Goal: Transaction & Acquisition: Purchase product/service

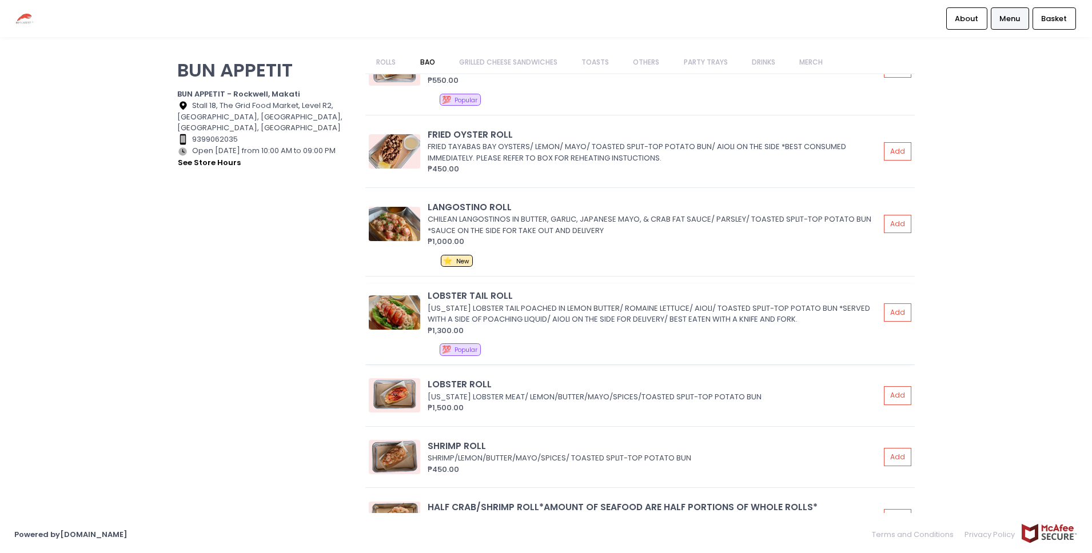
scroll to position [550, 0]
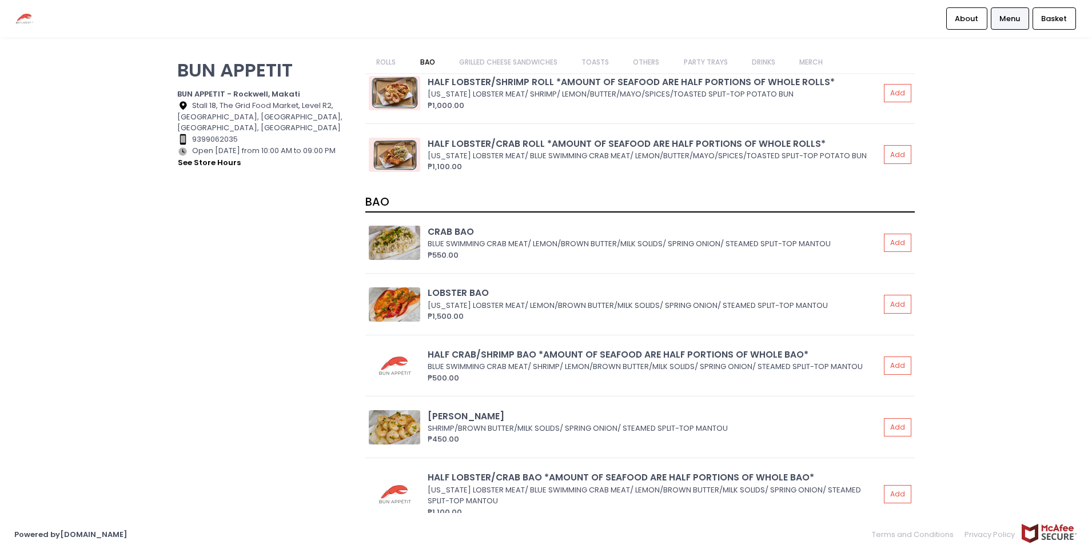
click at [653, 61] on link "OTHERS" at bounding box center [646, 62] width 49 height 22
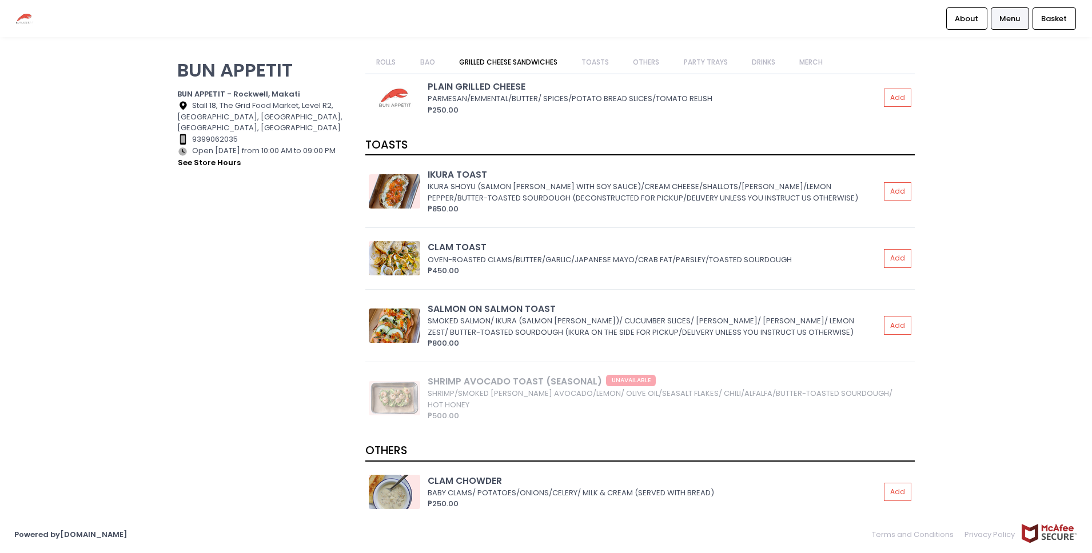
scroll to position [1313, 0]
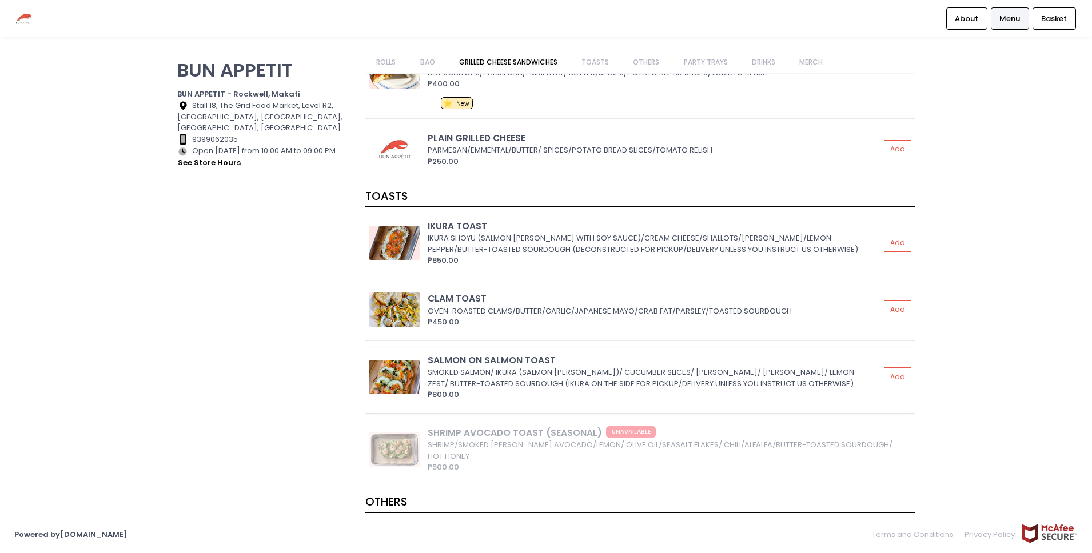
click at [409, 369] on img at bounding box center [394, 377] width 51 height 34
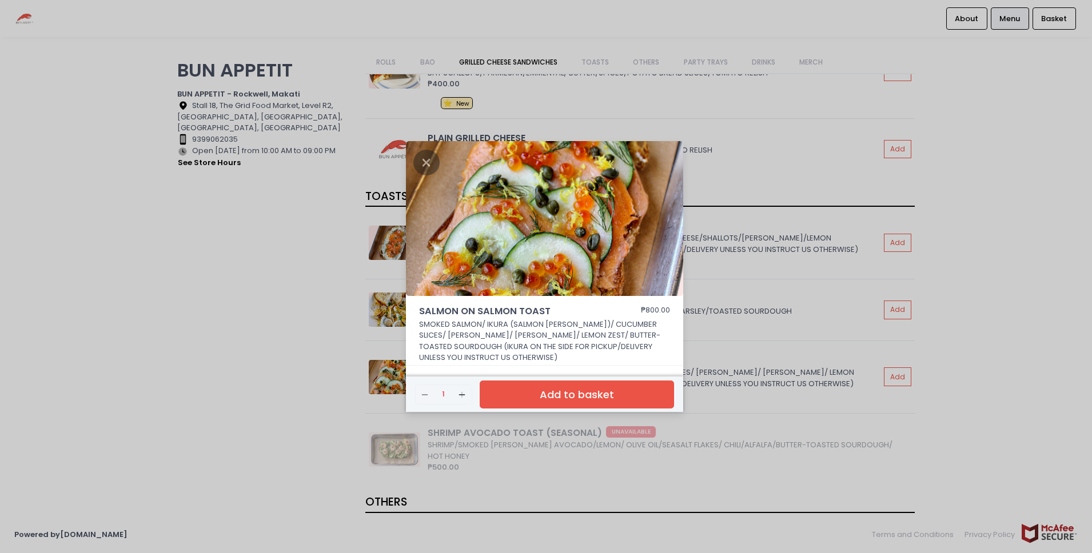
click at [816, 366] on div "SALMON ON SALMON TOAST ₱800.00 SMOKED SALMON/ IKURA (SALMON [PERSON_NAME])/ CUC…" at bounding box center [546, 276] width 1092 height 553
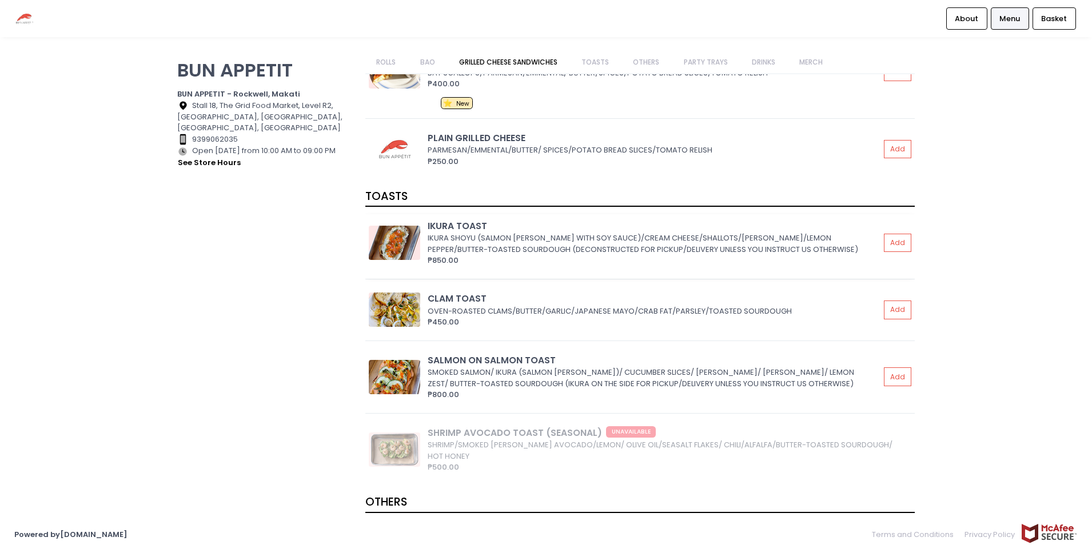
click at [793, 256] on div "₱850.00" at bounding box center [654, 260] width 452 height 11
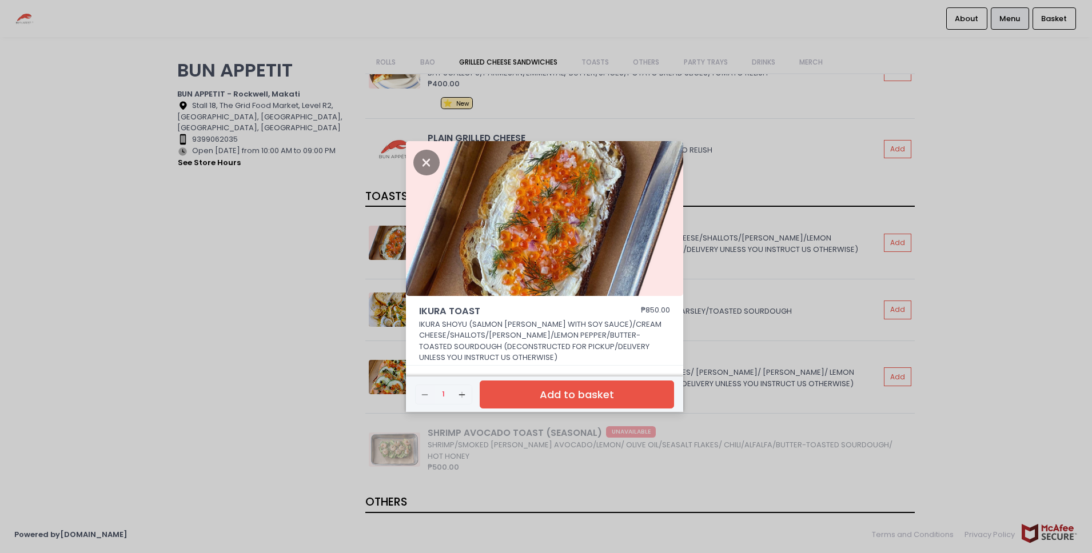
click at [753, 327] on div "IKURA TOAST ₱850.00 IKURA SHOYU (SALMON [PERSON_NAME] WITH SOY SAUCE)/CREAM CHE…" at bounding box center [546, 276] width 1092 height 553
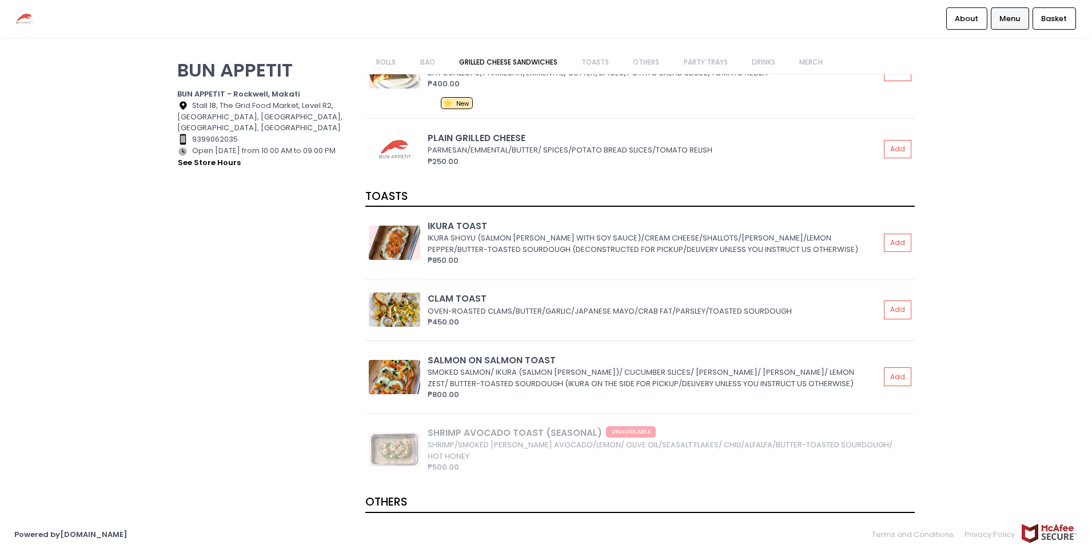
click at [773, 292] on div "CLAM TOAST" at bounding box center [654, 298] width 452 height 13
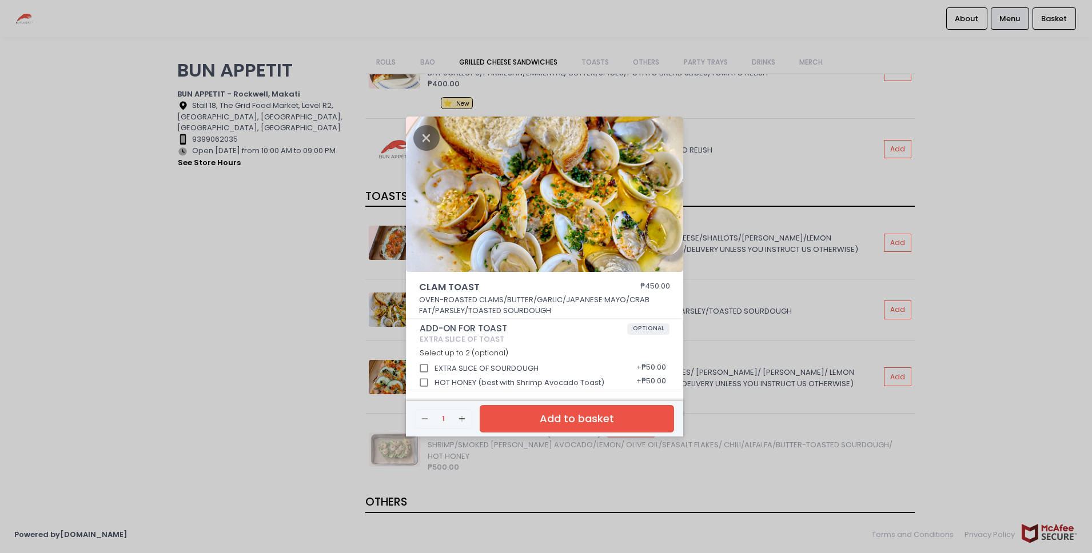
scroll to position [3, 0]
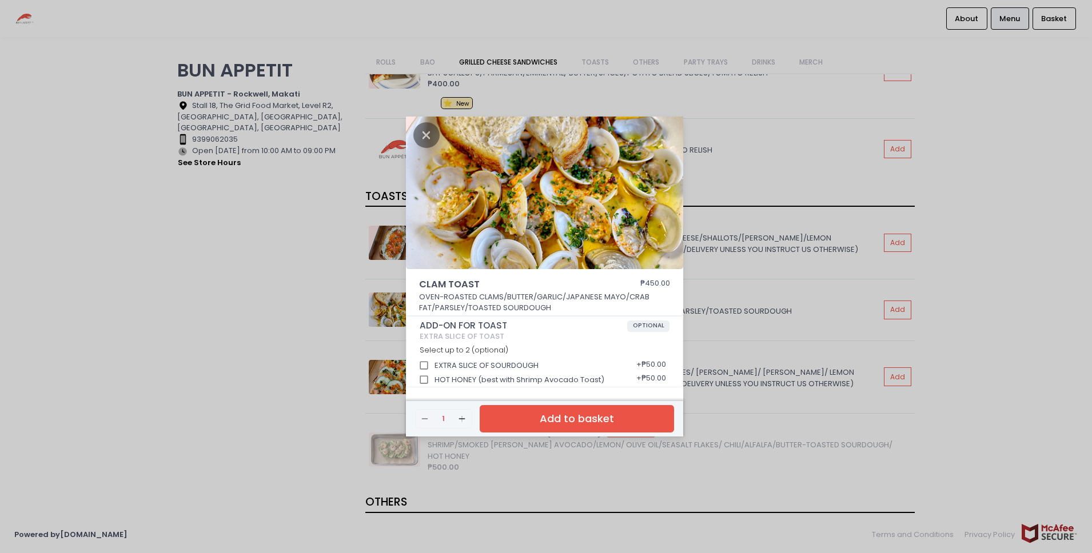
click at [860, 365] on div "CLAM TOAST ₱450.00 OVEN-ROASTED CLAMS/BUTTER/GARLIC/JAPANESE MAYO/CRAB FAT/PARS…" at bounding box center [546, 276] width 1092 height 553
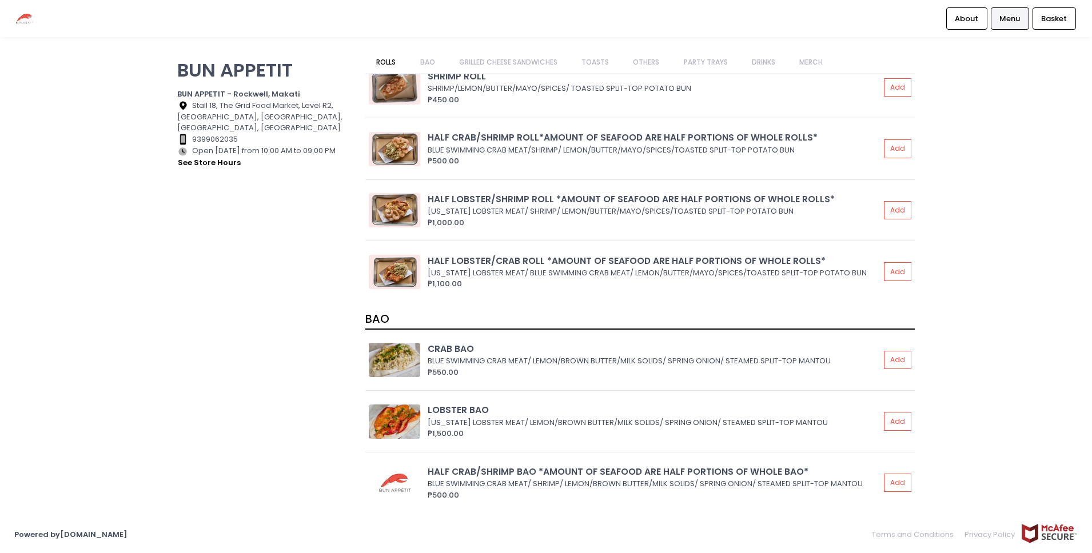
scroll to position [429, 0]
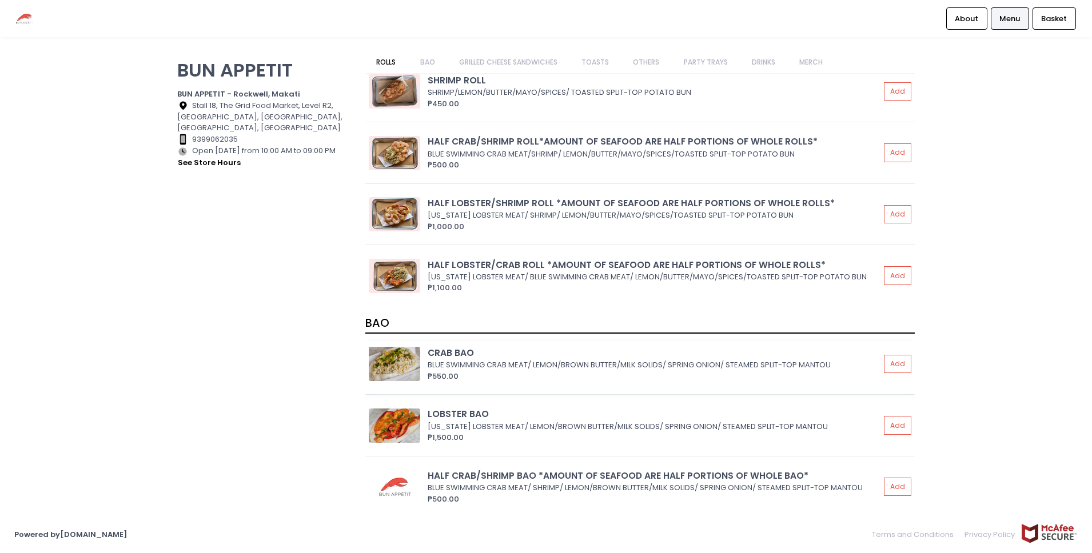
click at [599, 355] on div "CRAB BAO" at bounding box center [654, 352] width 452 height 13
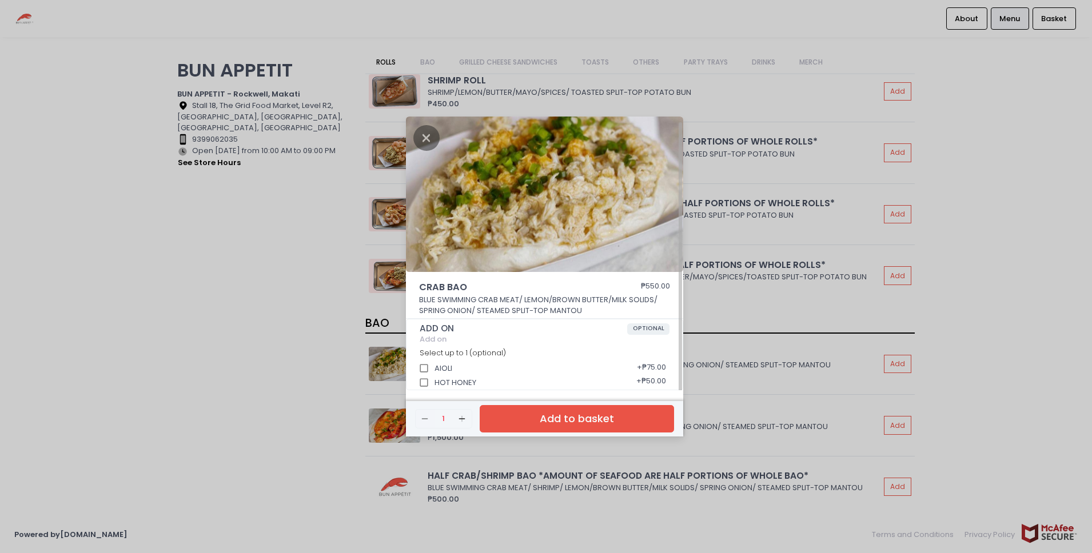
scroll to position [3, 0]
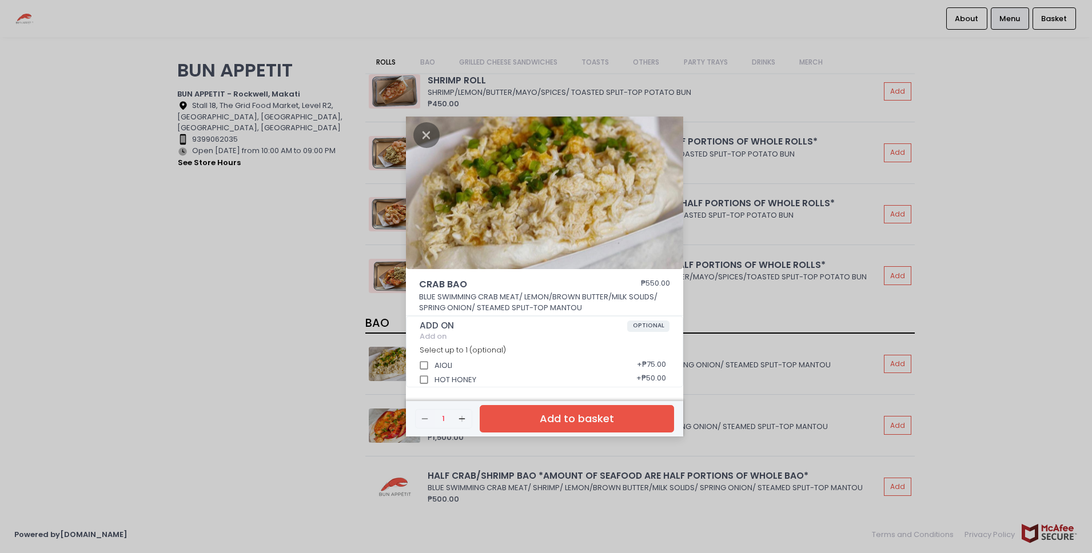
click at [767, 373] on div "CRAB BAO ₱550.00 BLUE SWIMMING CRAB MEAT/ LEMON/BROWN BUTTER/MILK SOLIDS/ SPRIN…" at bounding box center [546, 276] width 1092 height 553
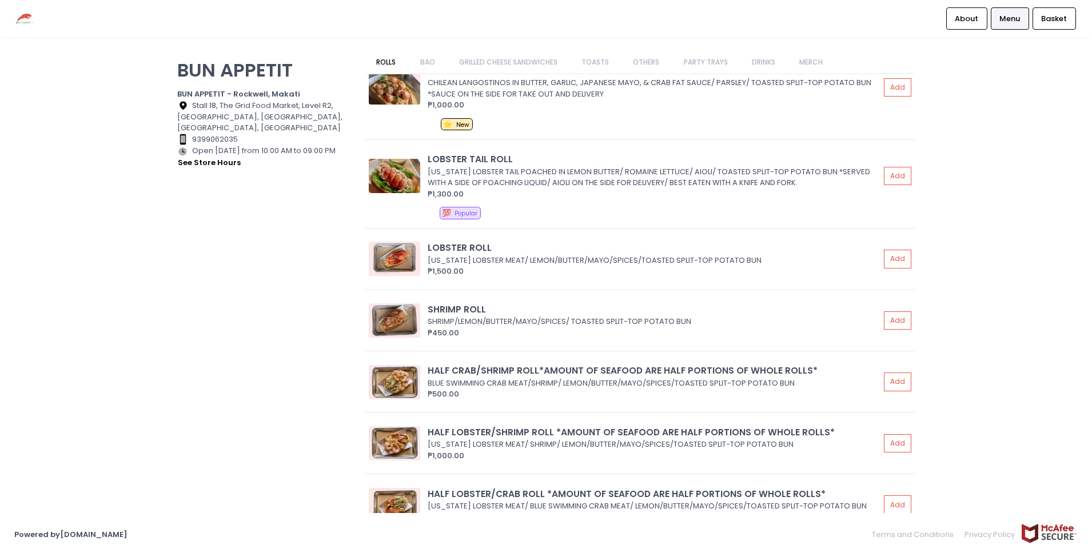
scroll to position [198, 0]
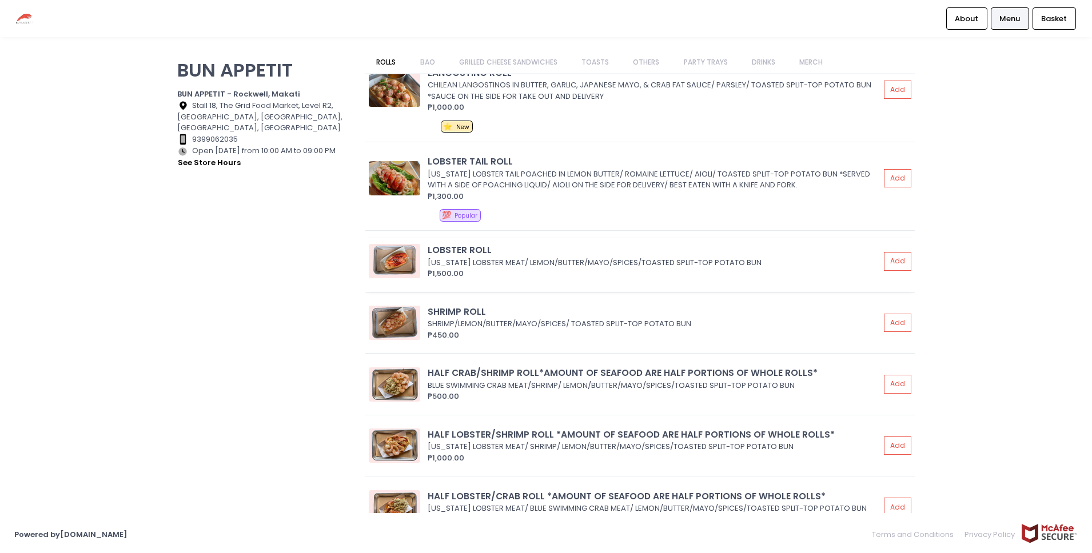
click at [542, 258] on div "[US_STATE] LOBSTER MEAT/ LEMON/BUTTER/MAYO/SPICES/TOASTED SPLIT-TOP POTATO BUN" at bounding box center [652, 262] width 449 height 11
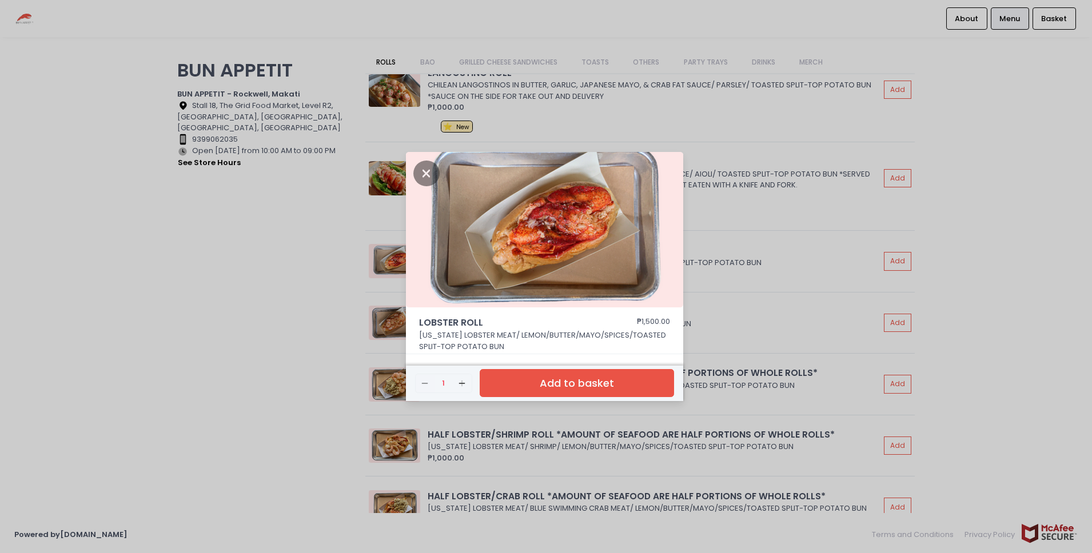
click at [824, 269] on div "LOBSTER ROLL ₱1,500.00 [US_STATE] LOBSTER MEAT/ LEMON/BUTTER/MAYO/SPICES/TOASTE…" at bounding box center [546, 276] width 1092 height 553
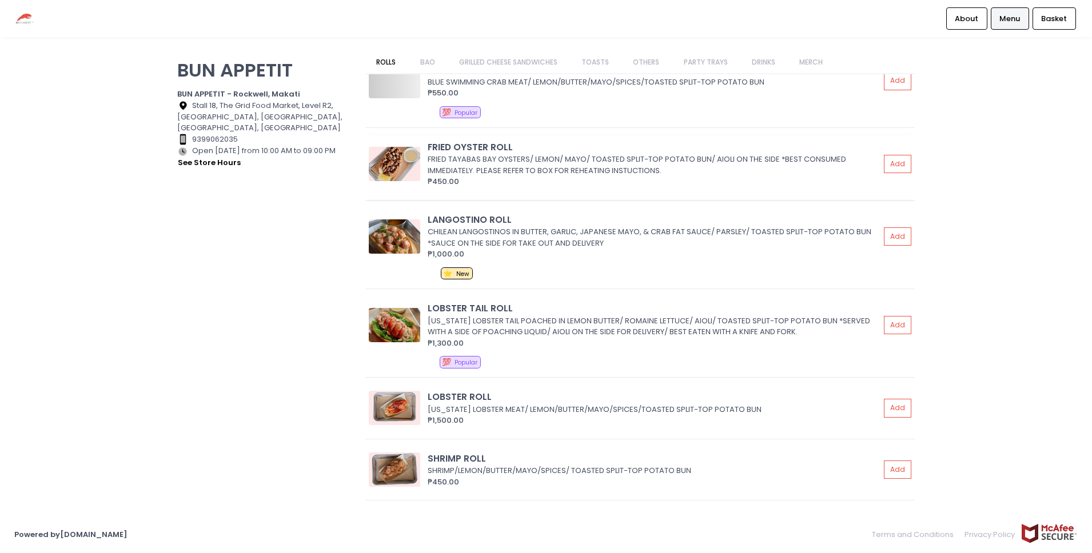
scroll to position [0, 0]
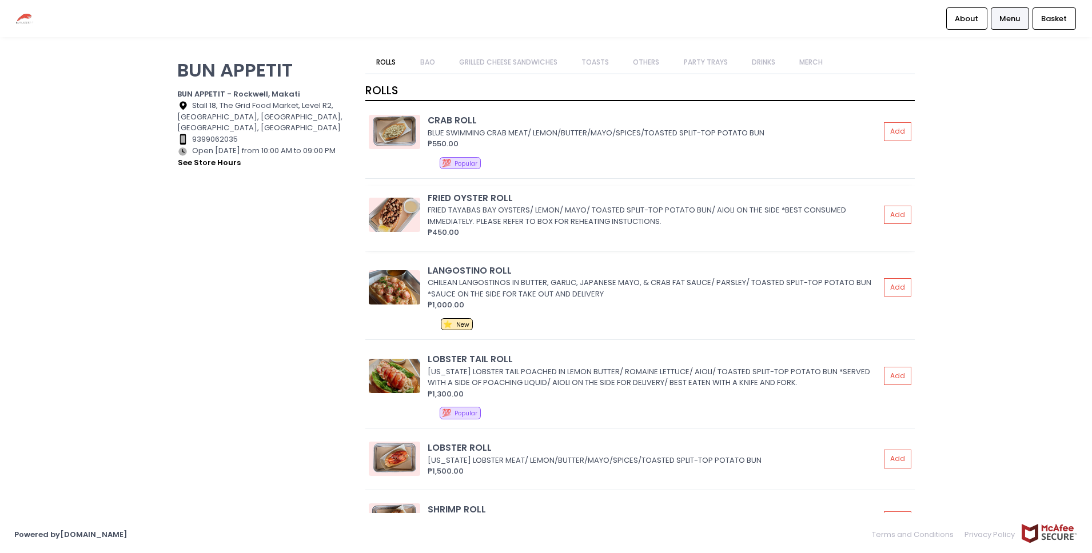
click at [507, 207] on div "FRIED TAYABAS BAY OYSTERS/ LEMON/ MAYO/ TOASTED SPLIT-TOP POTATO BUN/ AIOLI ON …" at bounding box center [652, 216] width 449 height 22
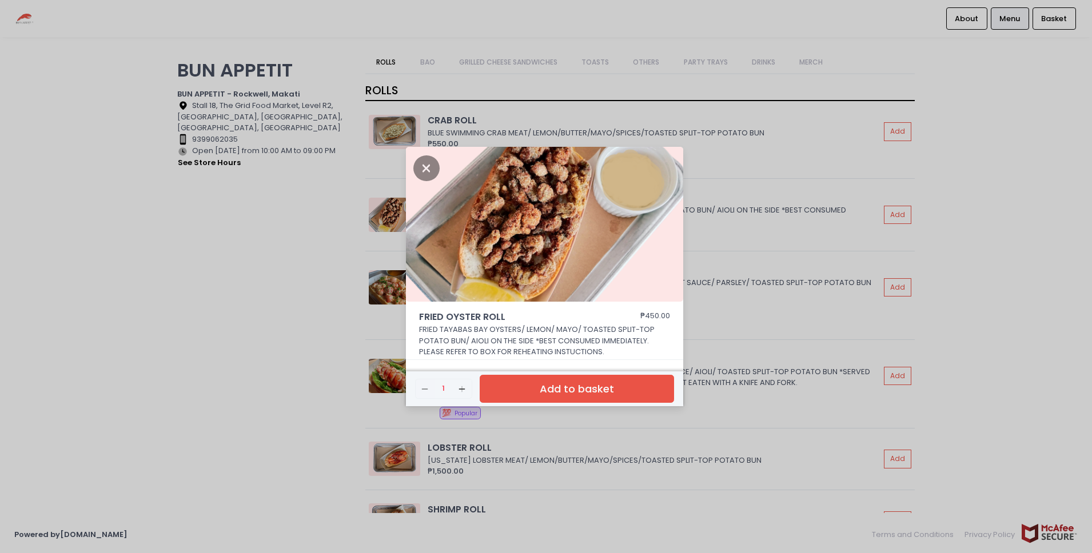
click at [739, 293] on div "FRIED OYSTER ROLL ₱450.00 FRIED TAYABAS BAY OYSTERS/ LEMON/ MAYO/ TOASTED SPLIT…" at bounding box center [546, 276] width 1092 height 553
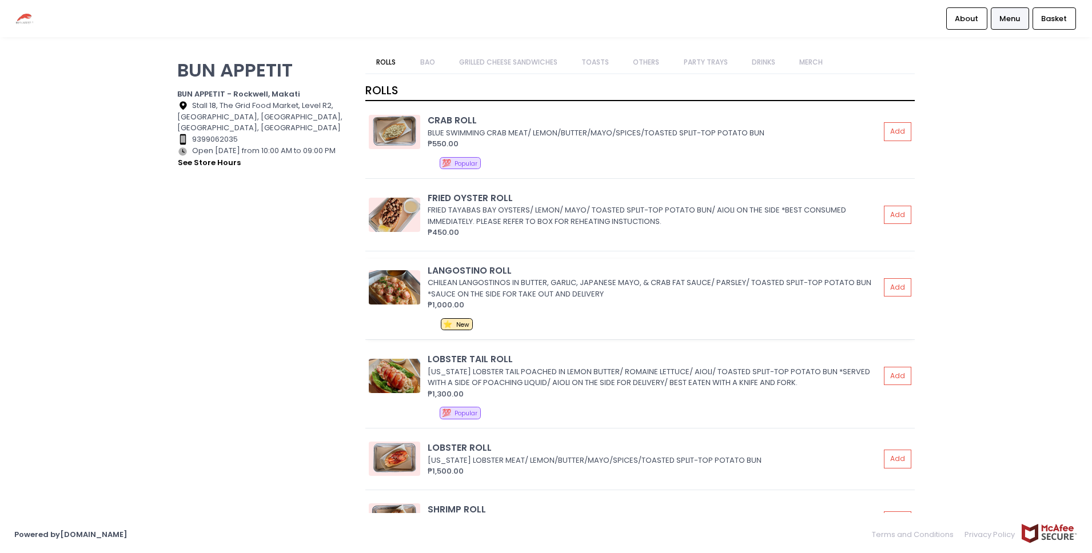
click at [723, 288] on div "CHILEAN LANGOSTINOS IN BUTTER, GARLIC, JAPANESE MAYO, & CRAB FAT SAUCE/ PARSLEY…" at bounding box center [652, 288] width 449 height 22
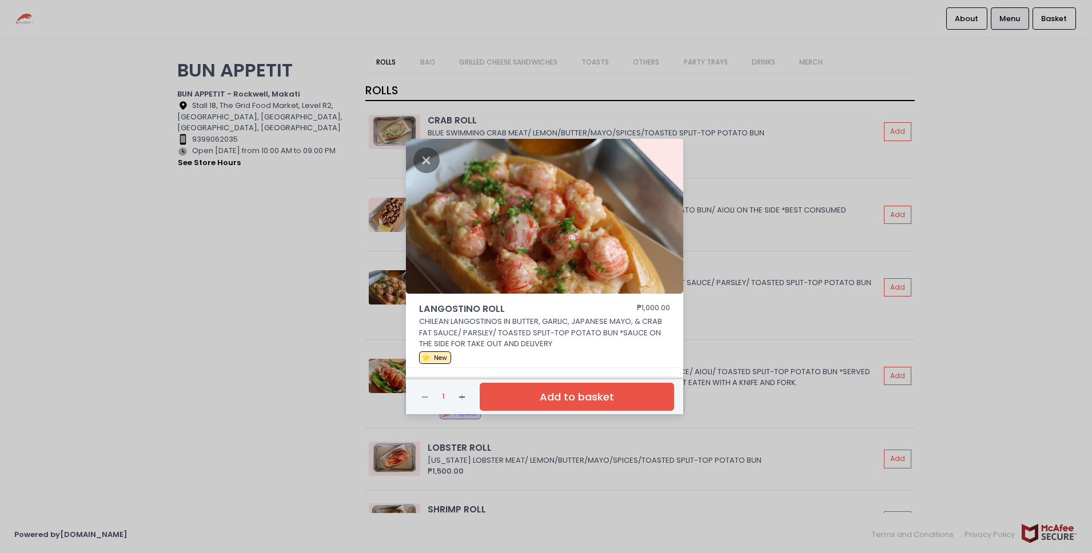
click at [810, 320] on div "LANGOSTINO ROLL ₱1,000.00 CHILEAN LANGOSTINOS IN BUTTER, GARLIC, JAPANESE MAYO,…" at bounding box center [546, 276] width 1092 height 553
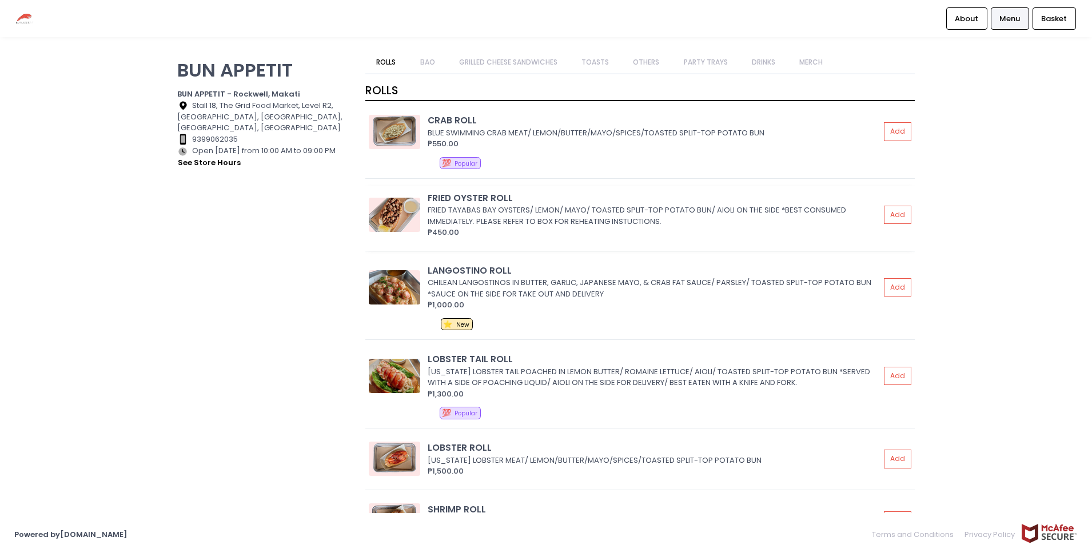
click at [579, 210] on div "FRIED TAYABAS BAY OYSTERS/ LEMON/ MAYO/ TOASTED SPLIT-TOP POTATO BUN/ AIOLI ON …" at bounding box center [652, 216] width 449 height 22
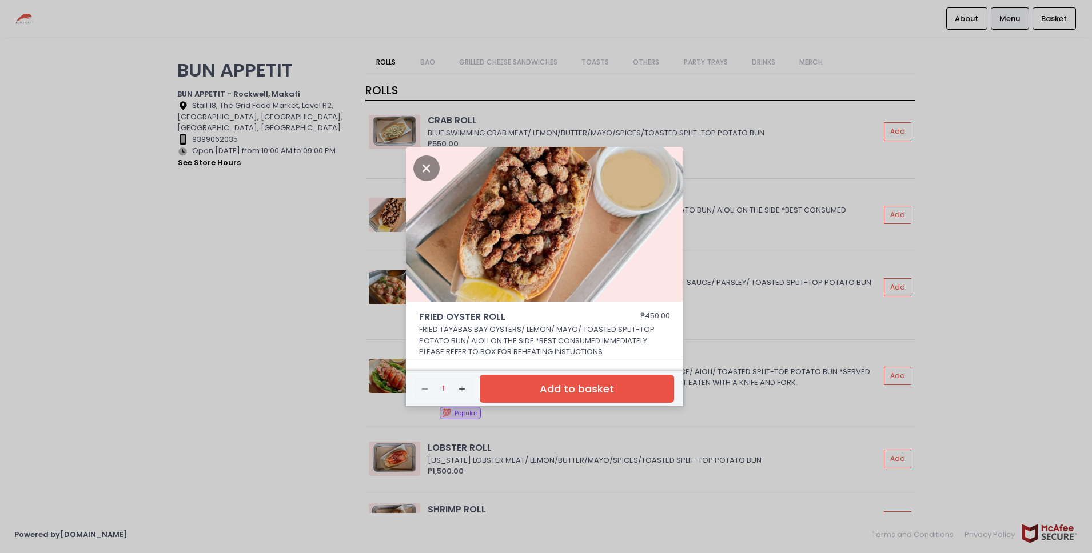
click at [737, 320] on div "FRIED OYSTER ROLL ₱450.00 FRIED TAYABAS BAY OYSTERS/ LEMON/ MAYO/ TOASTED SPLIT…" at bounding box center [546, 276] width 1092 height 553
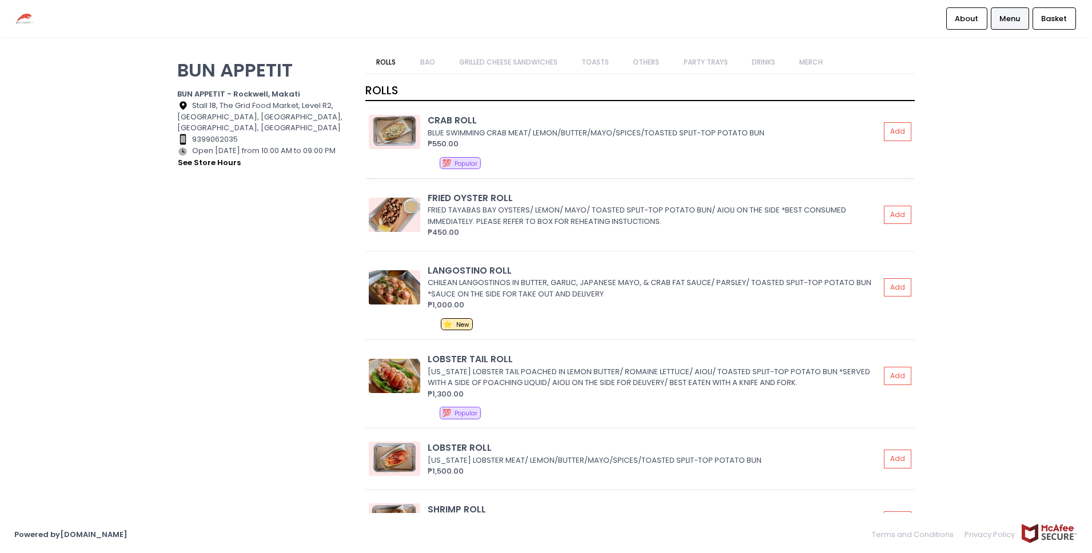
click at [553, 127] on div "BLUE SWIMMING CRAB MEAT/ LEMON/BUTTER/MAYO/SPICES/TOASTED SPLIT-TOP POTATO BUN" at bounding box center [652, 132] width 449 height 11
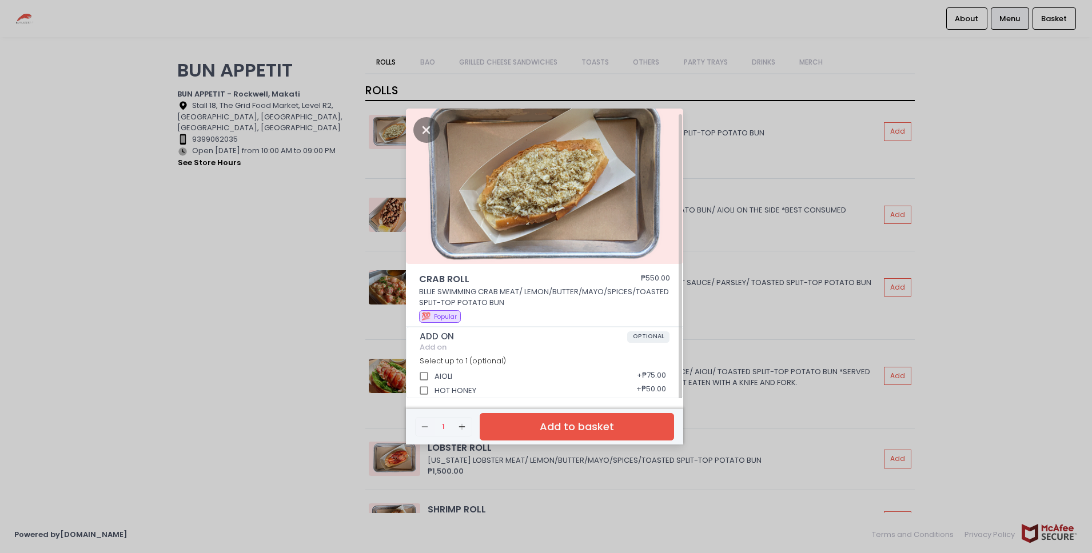
scroll to position [3, 0]
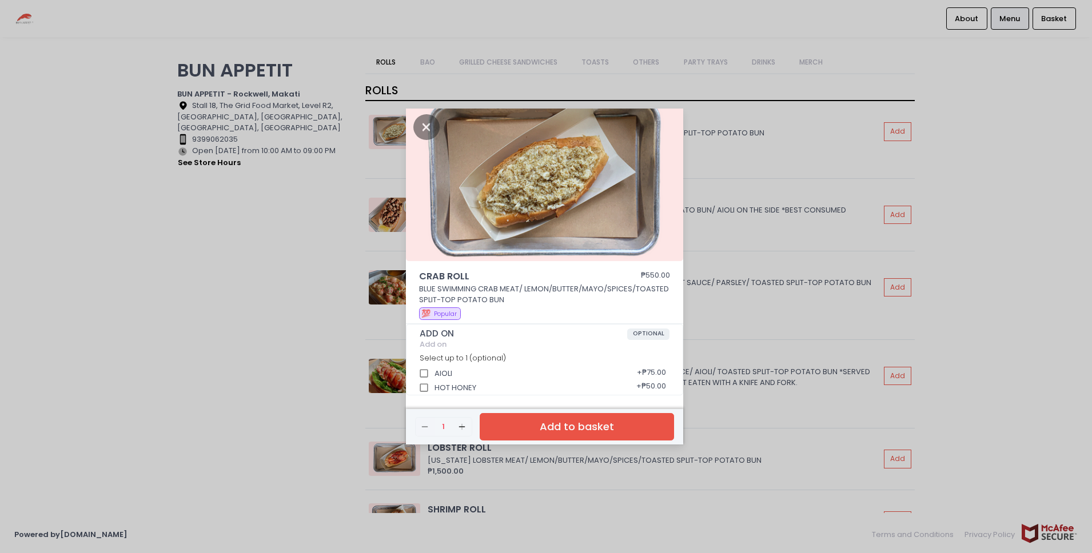
click at [783, 333] on div "CRAB ROLL ₱550.00 BLUE SWIMMING CRAB MEAT/ LEMON/BUTTER/MAYO/SPICES/TOASTED SPL…" at bounding box center [546, 276] width 1092 height 553
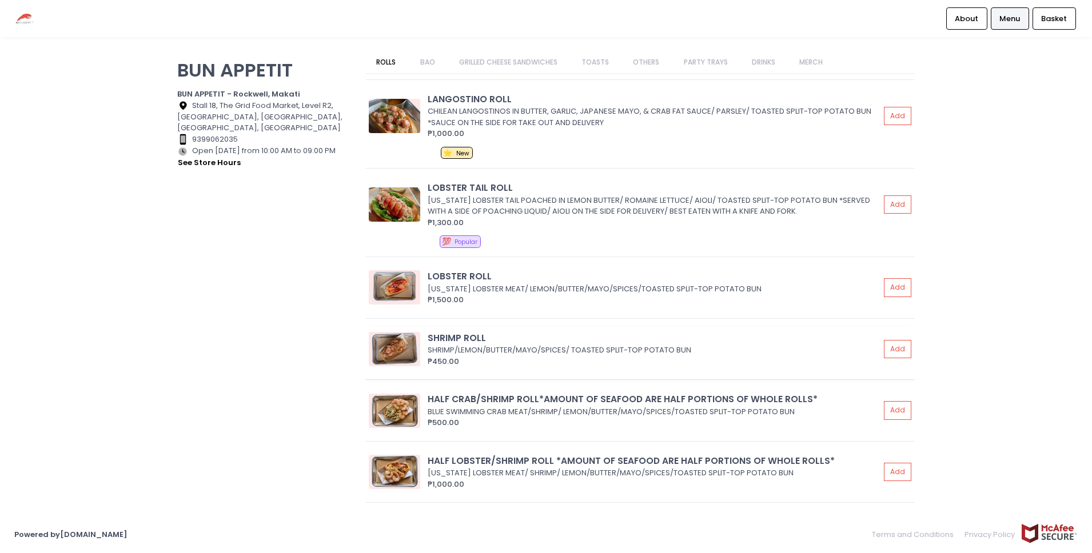
scroll to position [197, 0]
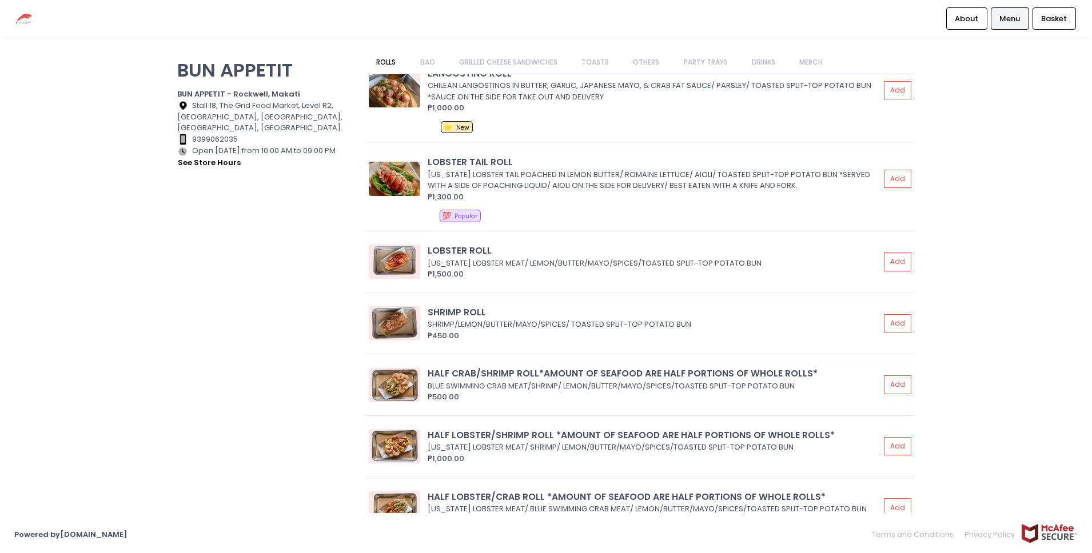
click at [760, 379] on div "HALF CRAB/SHRIMP ROLL*AMOUNT OF SEAFOOD ARE HALF PORTIONS OF WHOLE ROLLS*" at bounding box center [654, 373] width 452 height 13
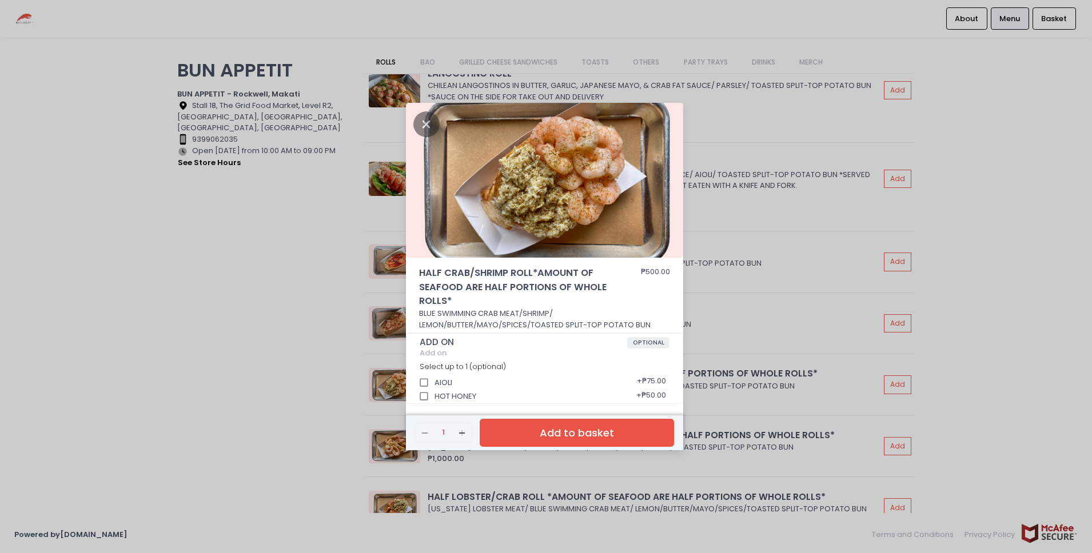
click at [759, 351] on div "HALF CRAB/SHRIMP ROLL*AMOUNT OF SEAFOOD ARE HALF PORTIONS OF WHOLE ROLLS* ₱500.…" at bounding box center [546, 276] width 1092 height 553
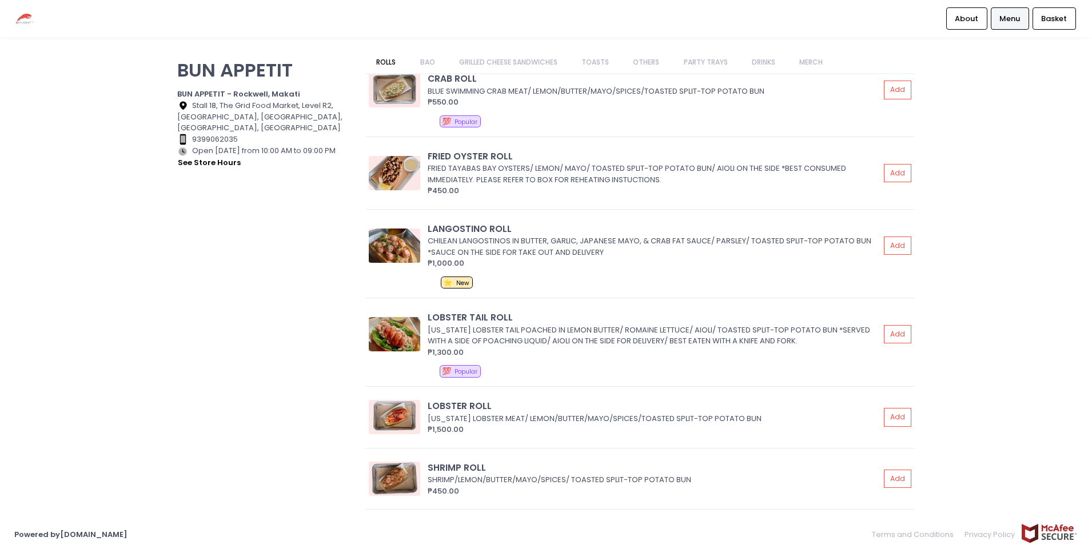
scroll to position [0, 0]
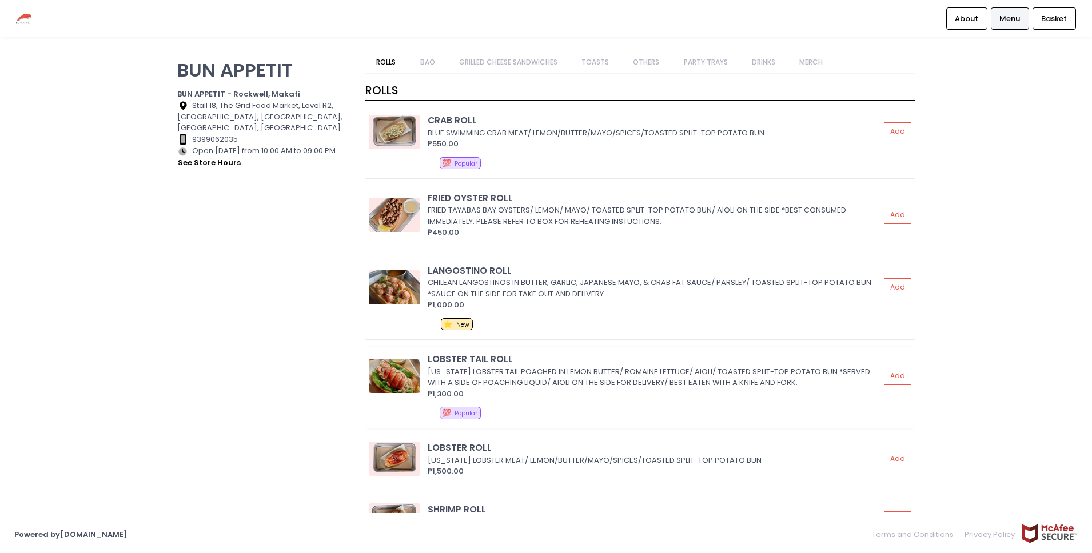
click at [632, 389] on div "₱1,300.00" at bounding box center [654, 394] width 452 height 11
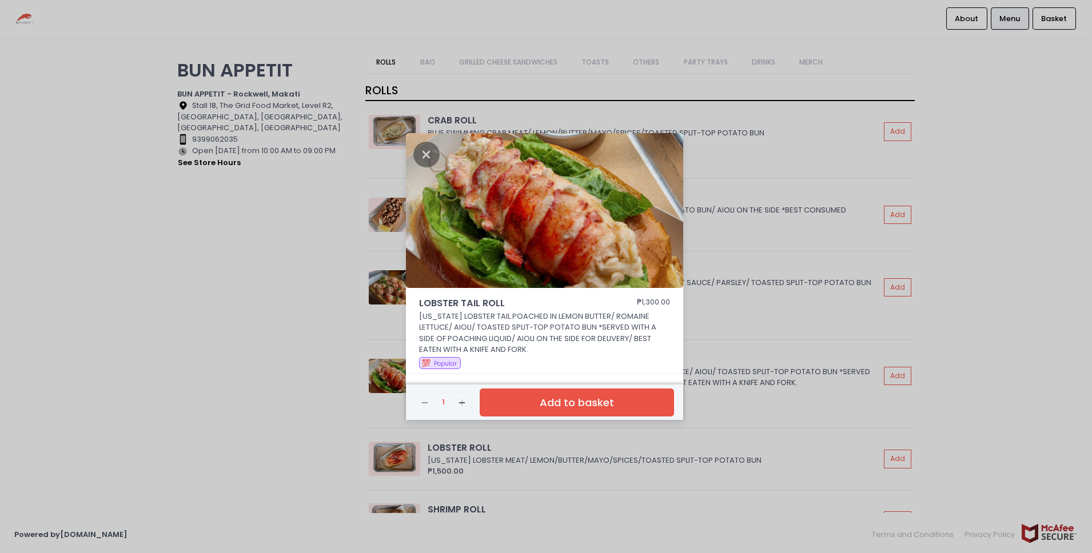
click at [787, 182] on div "LOBSTER TAIL ROLL ₱1,300.00 [US_STATE] LOBSTER TAIL POACHED IN LEMON BUTTER/ RO…" at bounding box center [546, 276] width 1092 height 553
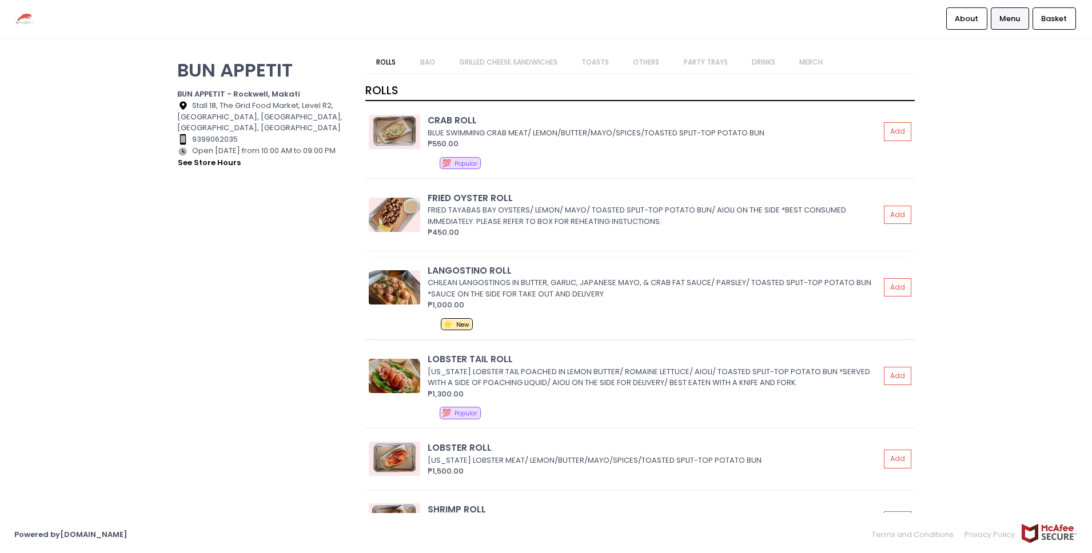
click at [595, 285] on div "CHILEAN LANGOSTINOS IN BUTTER, GARLIC, JAPANESE MAYO, & CRAB FAT SAUCE/ PARSLEY…" at bounding box center [652, 288] width 449 height 22
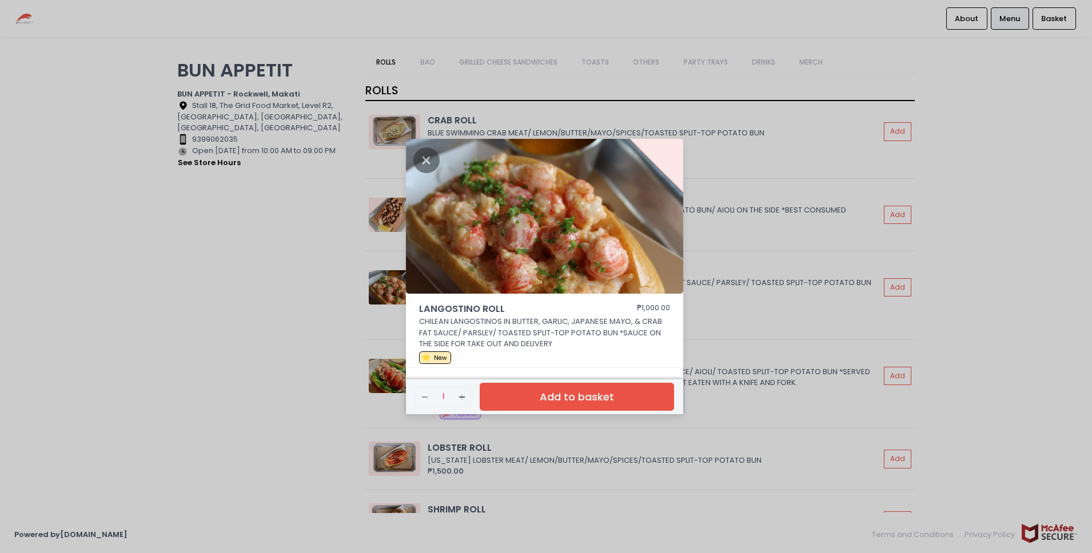
click at [900, 189] on div "LANGOSTINO ROLL ₱1,000.00 CHILEAN LANGOSTINOS IN BUTTER, GARLIC, JAPANESE MAYO,…" at bounding box center [546, 276] width 1092 height 553
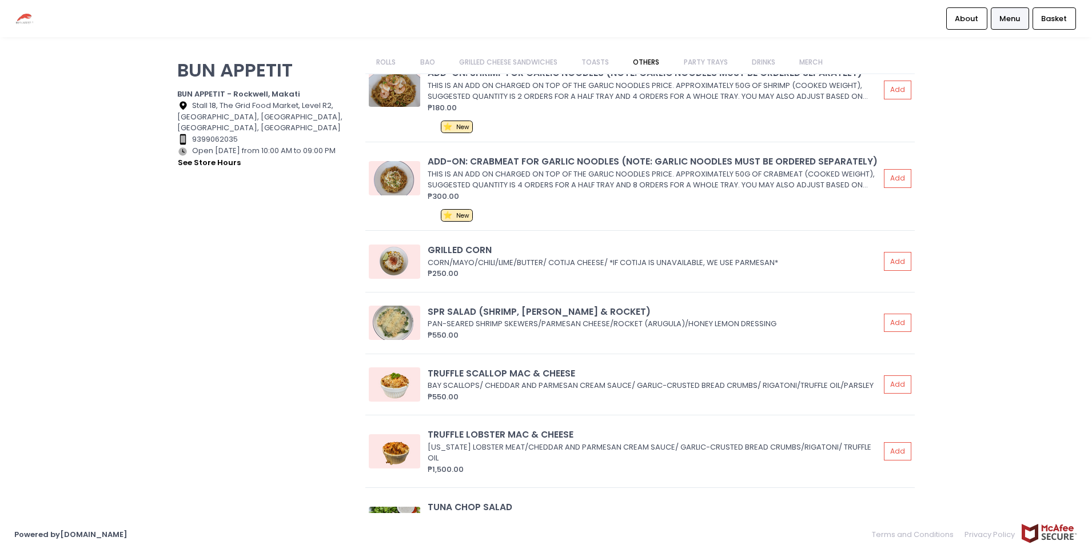
scroll to position [2105, 0]
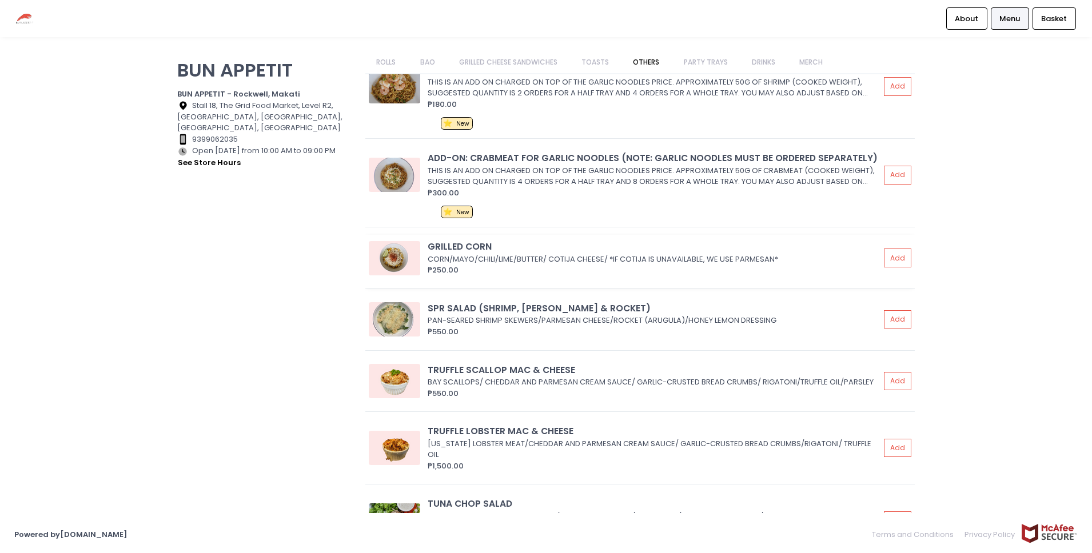
click at [733, 254] on div "CORN/MAYO/CHILI/LIME/BUTTER/ COTIJA CHEESE/ *IF COTIJA IS UNAVAILABLE, WE USE P…" at bounding box center [652, 259] width 449 height 11
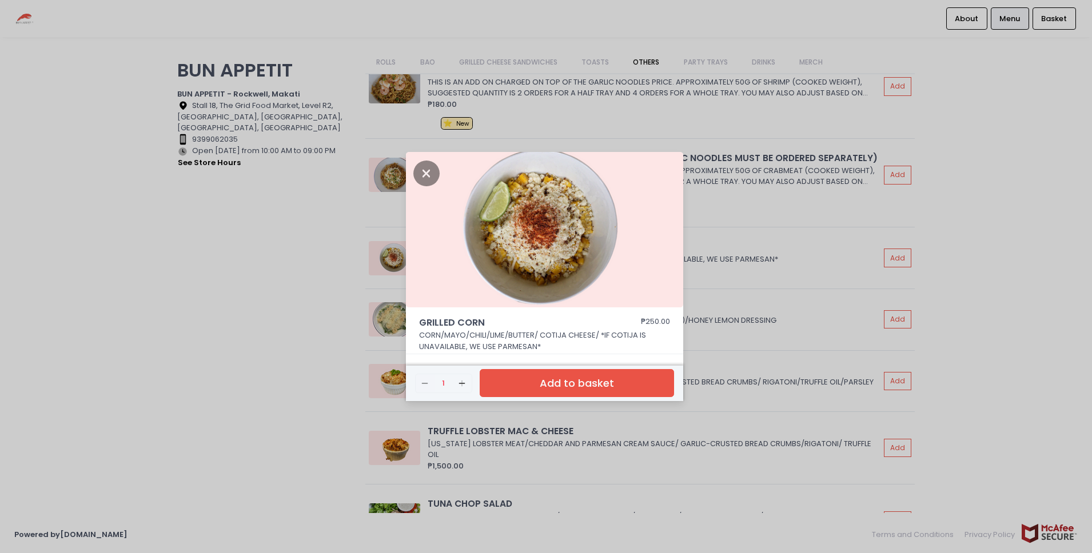
click at [755, 246] on div "GRILLED CORN ₱250.00 CORN/MAYO/CHILI/LIME/BUTTER/ COTIJA CHEESE/ *IF COTIJA IS …" at bounding box center [546, 276] width 1092 height 553
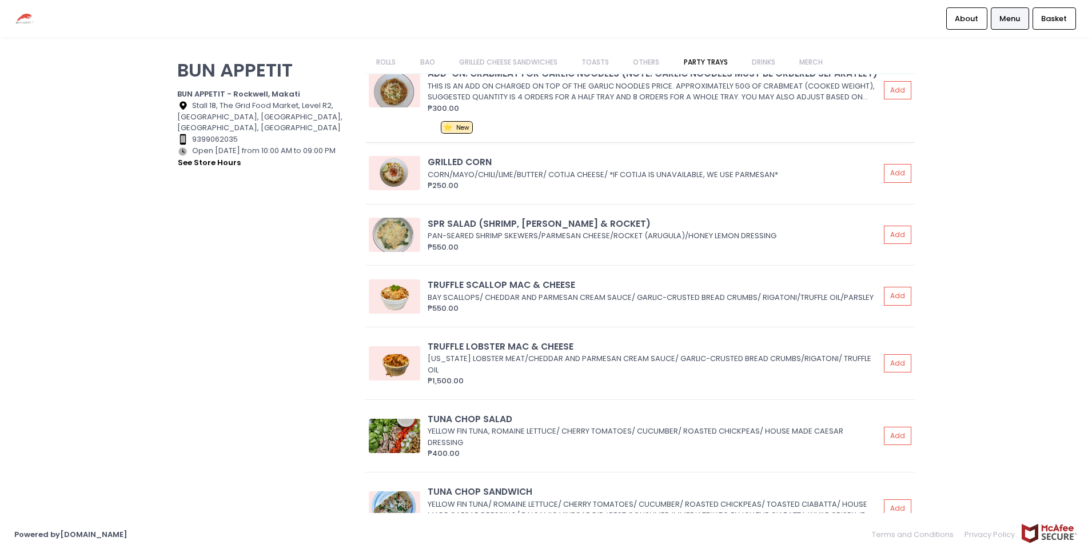
scroll to position [2112, 0]
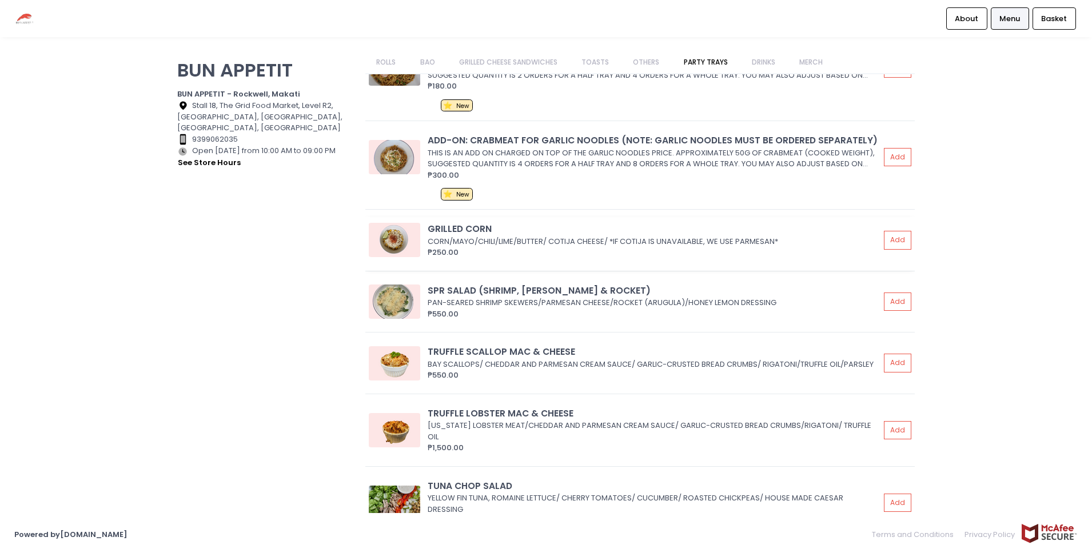
click at [690, 223] on div "GRILLED CORN" at bounding box center [654, 228] width 452 height 13
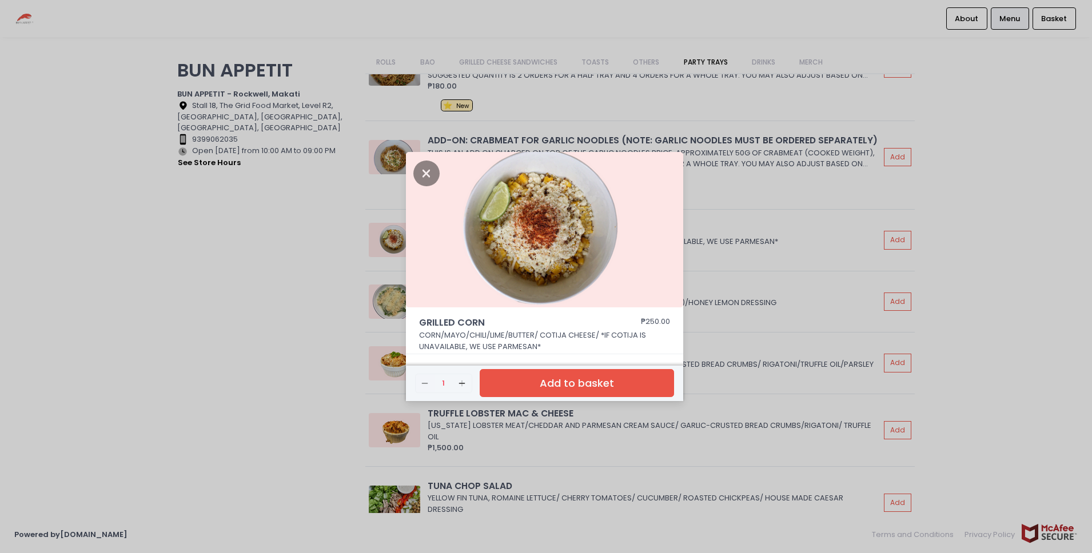
click at [748, 294] on div "GRILLED CORN ₱250.00 CORN/MAYO/CHILI/LIME/BUTTER/ COTIJA CHEESE/ *IF COTIJA IS …" at bounding box center [546, 276] width 1092 height 553
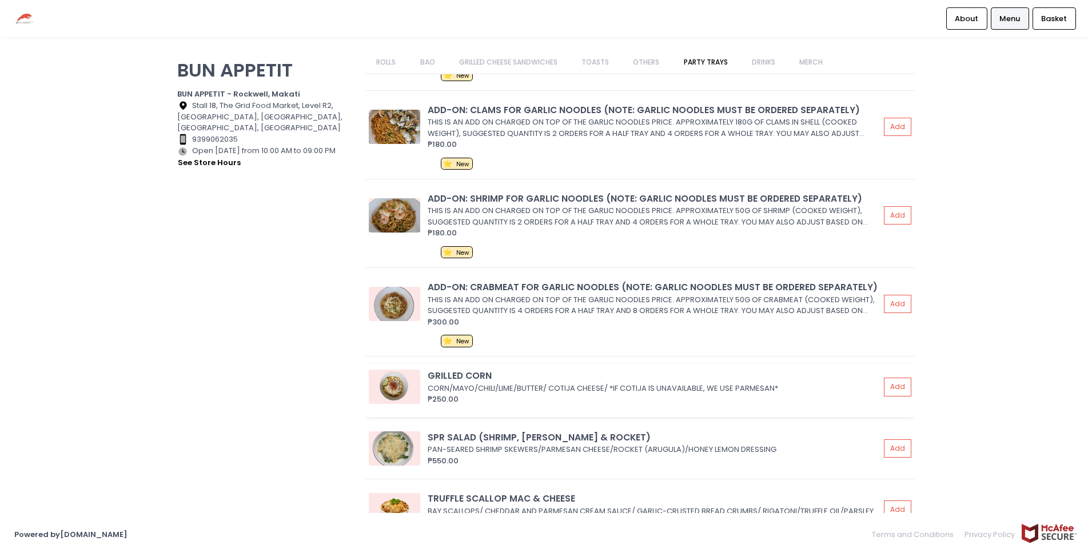
scroll to position [1963, 0]
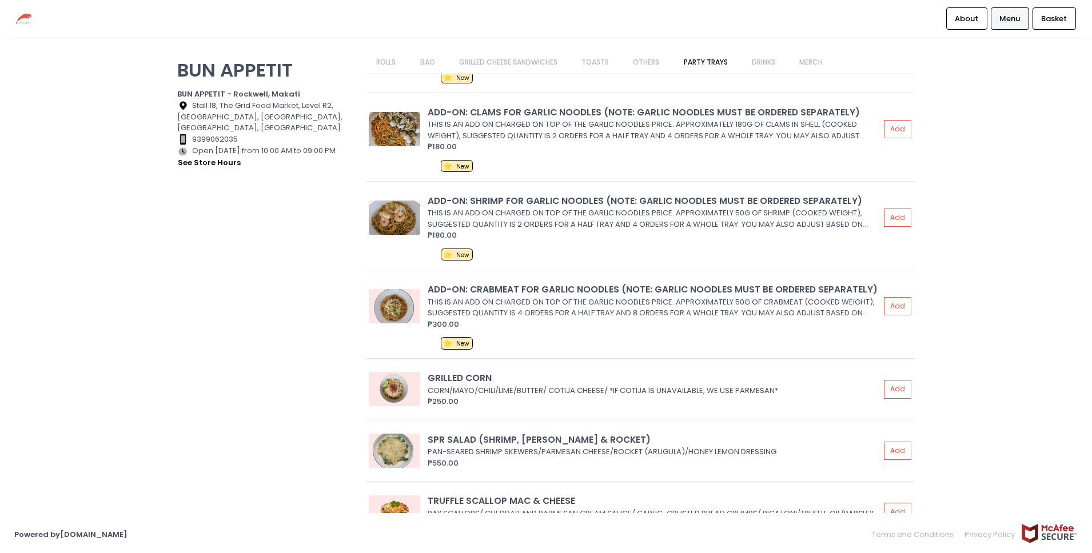
click at [742, 289] on div "ADD-ON: CRABMEAT FOR GARLIC NOODLES (NOTE: GARLIC NOODLES MUST BE ORDERED SEPAR…" at bounding box center [654, 289] width 452 height 13
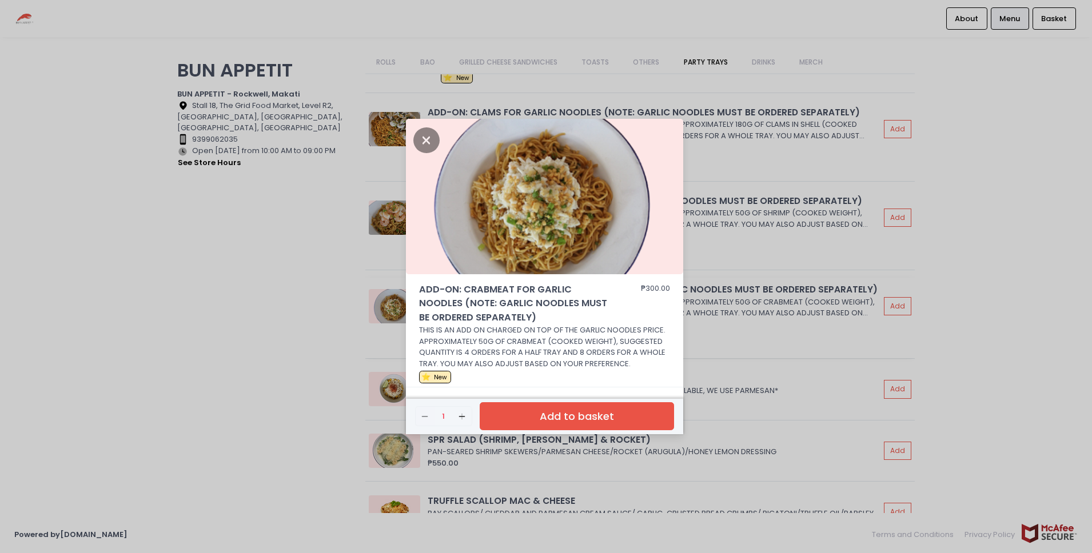
click at [742, 289] on div "ADD-ON: CRABMEAT FOR GARLIC NOODLES (NOTE: GARLIC NOODLES MUST BE ORDERED SEPAR…" at bounding box center [546, 276] width 1092 height 553
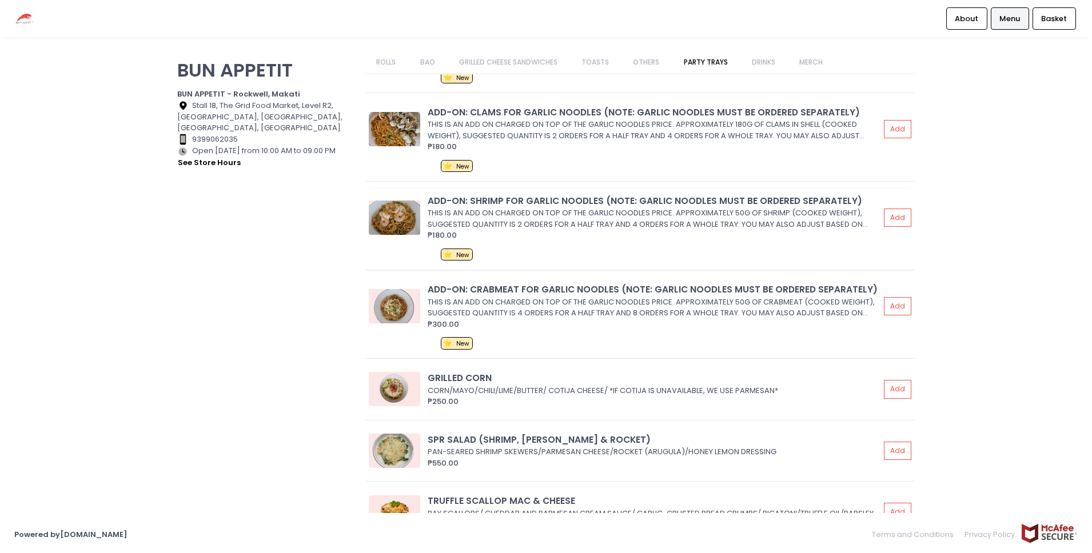
click at [732, 221] on div "THIS IS AN ADD ON CHARGED ON TOP OF THE GARLIC NOODLES PRICE. APPROXIMATELY 50G…" at bounding box center [652, 218] width 449 height 22
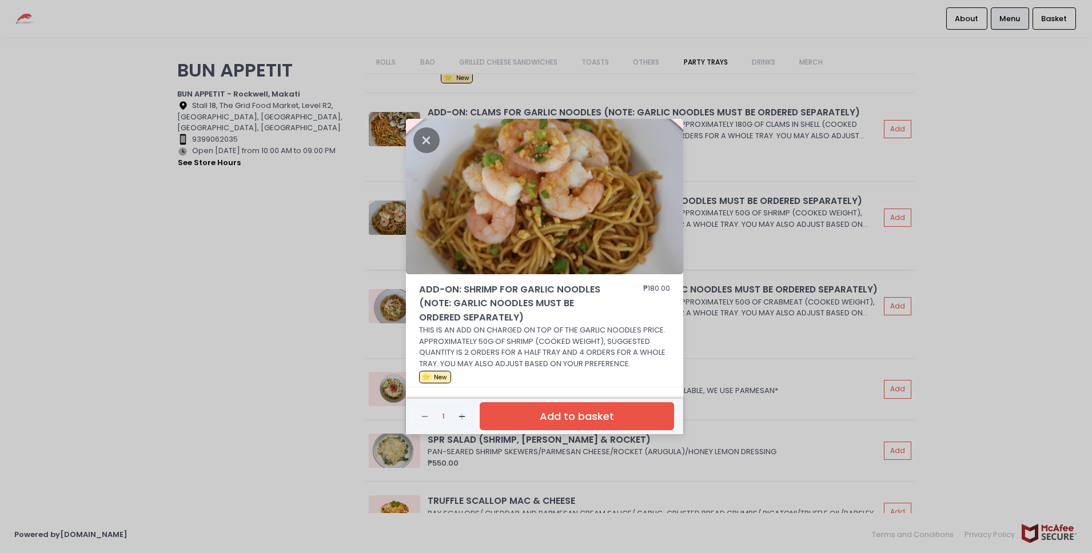
click at [732, 221] on div "ADD-ON: SHRIMP FOR GARLIC NOODLES (NOTE: GARLIC NOODLES MUST BE ORDERED SEPARAT…" at bounding box center [546, 276] width 1092 height 553
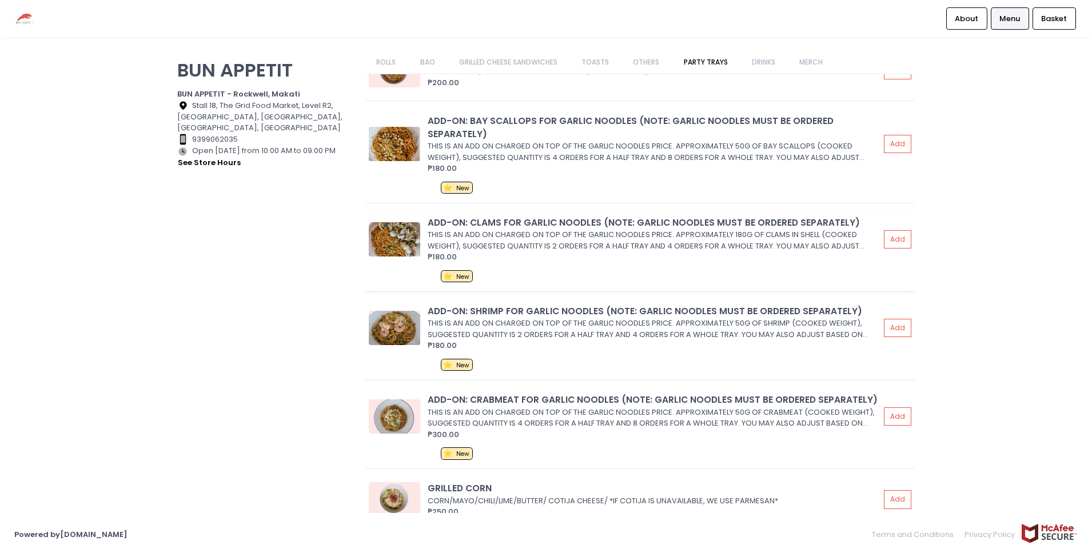
scroll to position [1834, 0]
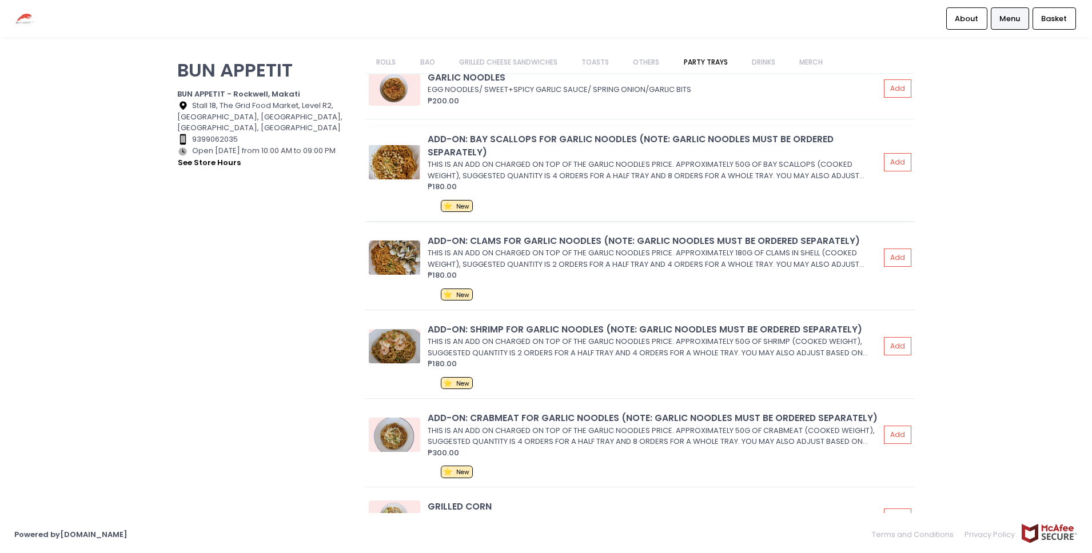
click at [699, 197] on div "ADD-ON: BAY SCALLOPS FOR GARLIC NOODLES (NOTE: GARLIC NOODLES MUST BE ORDERED S…" at bounding box center [639, 174] width 549 height 94
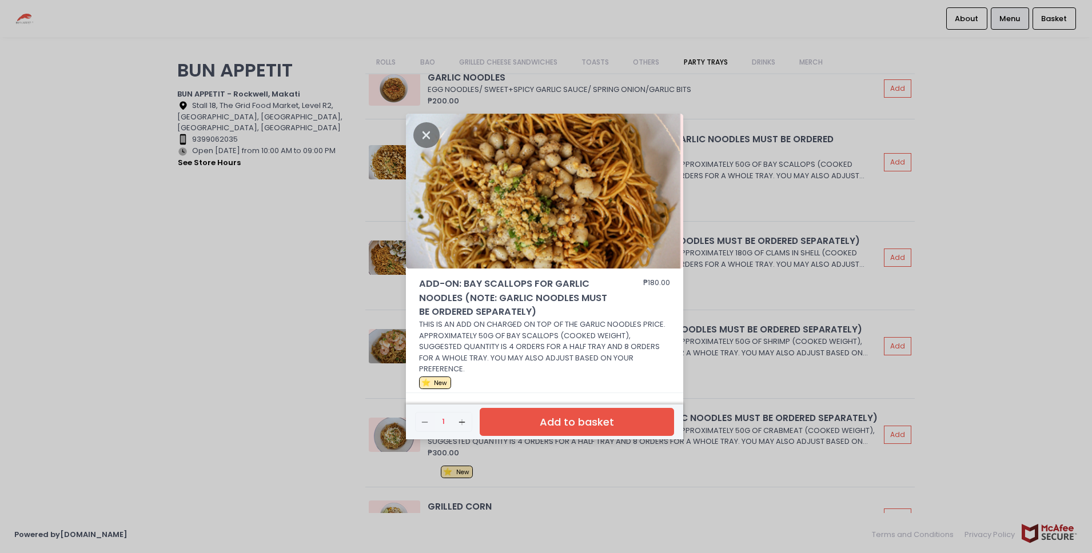
click at [747, 191] on div "ADD-ON: BAY SCALLOPS FOR GARLIC NOODLES (NOTE: GARLIC NOODLES MUST BE ORDERED S…" at bounding box center [546, 276] width 1092 height 553
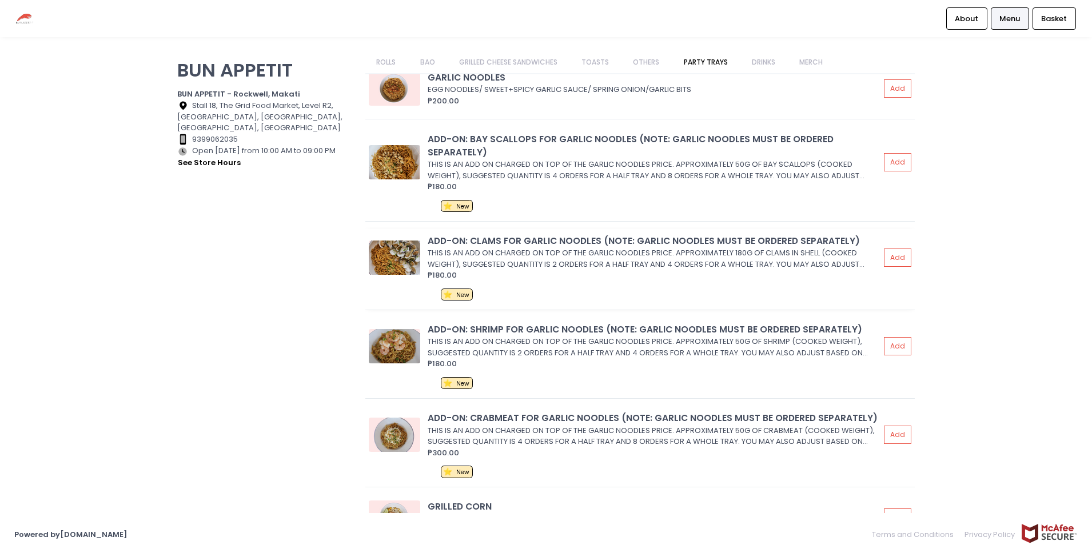
click at [640, 261] on div "THIS IS AN ADD ON CHARGED ON TOP OF THE GARLIC NOODLES PRICE. APPROXIMATELY 180…" at bounding box center [652, 259] width 449 height 22
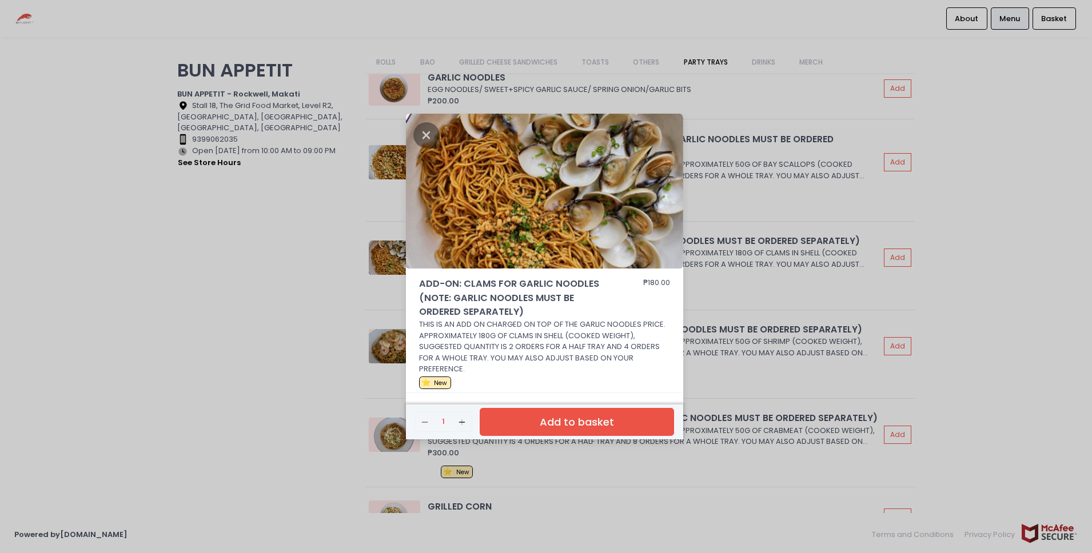
click at [728, 272] on div "ADD-ON: CLAMS FOR GARLIC NOODLES (NOTE: GARLIC NOODLES MUST BE ORDERED SEPARATE…" at bounding box center [546, 276] width 1092 height 553
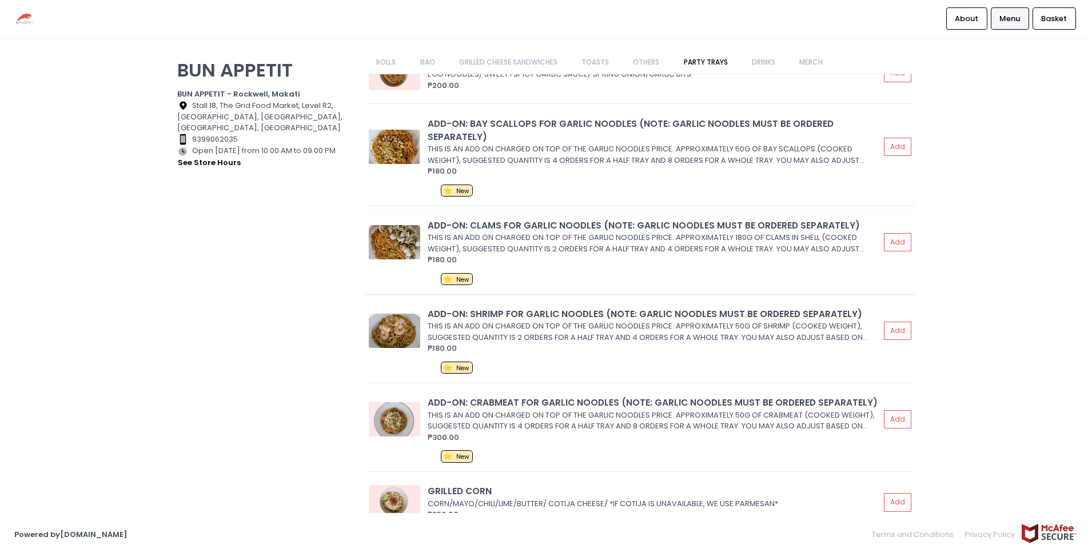
scroll to position [1850, 0]
click at [691, 409] on div "THIS IS AN ADD ON CHARGED ON TOP OF THE GARLIC NOODLES PRICE. APPROXIMATELY 50G…" at bounding box center [652, 420] width 449 height 22
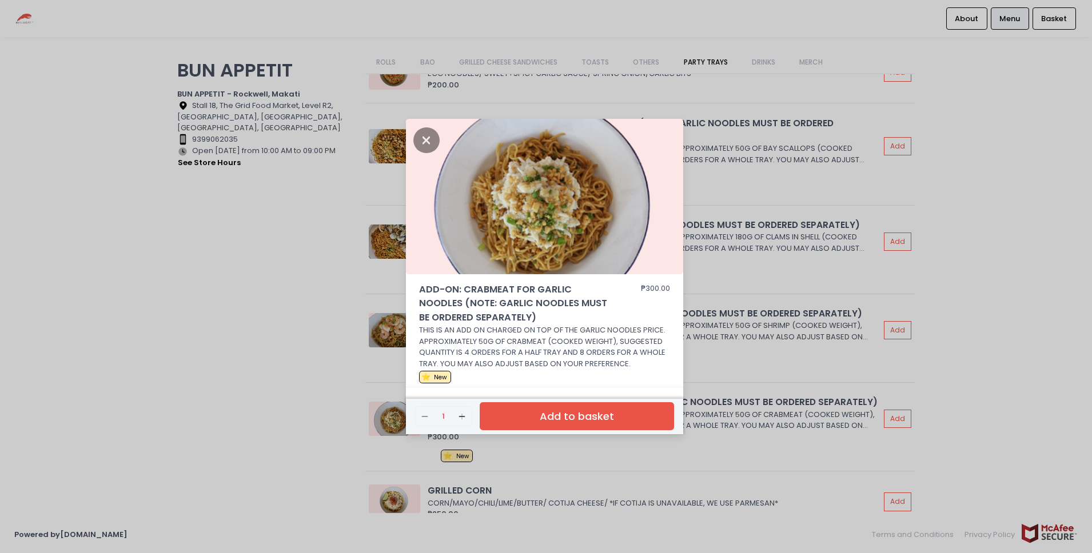
click at [761, 241] on div "ADD-ON: CRABMEAT FOR GARLIC NOODLES (NOTE: GARLIC NOODLES MUST BE ORDERED SEPAR…" at bounding box center [546, 276] width 1092 height 553
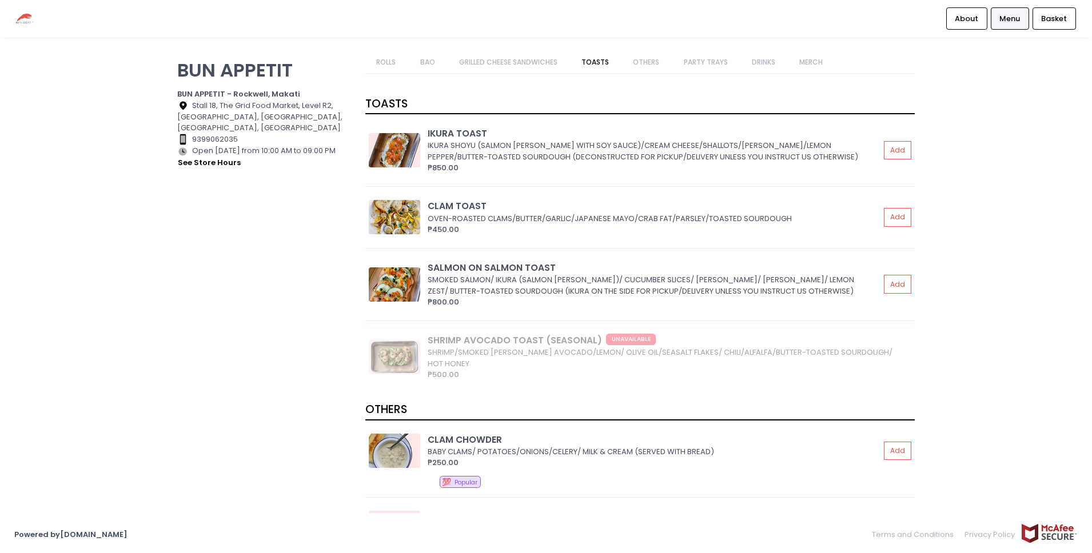
scroll to position [1340, 0]
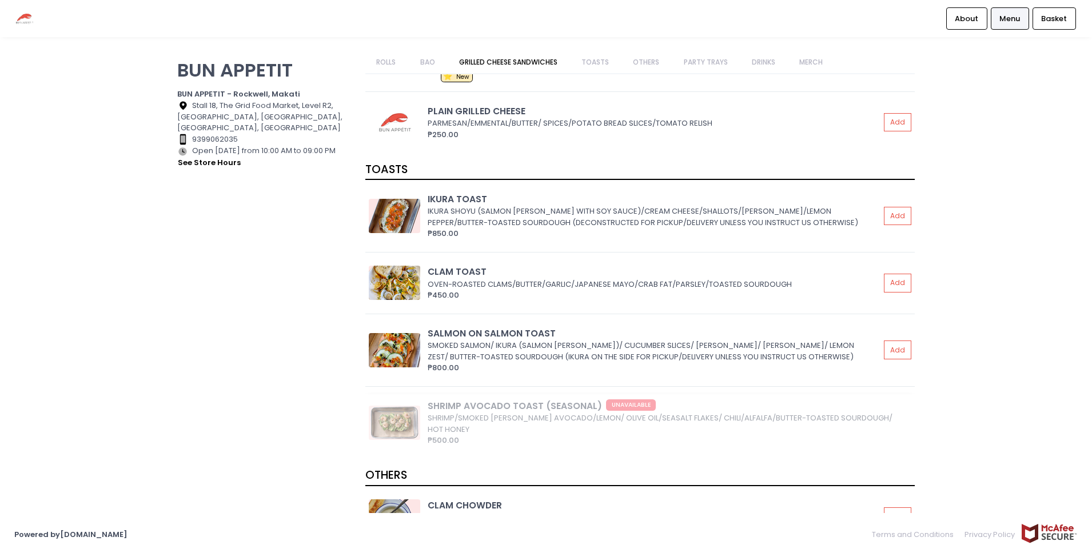
click at [444, 418] on div "SHRIMP AVOCADO TOAST (SEASONAL) UNAVAILABLE SHRIMP/SMOKED [PERSON_NAME] AVOCADO…" at bounding box center [639, 426] width 549 height 65
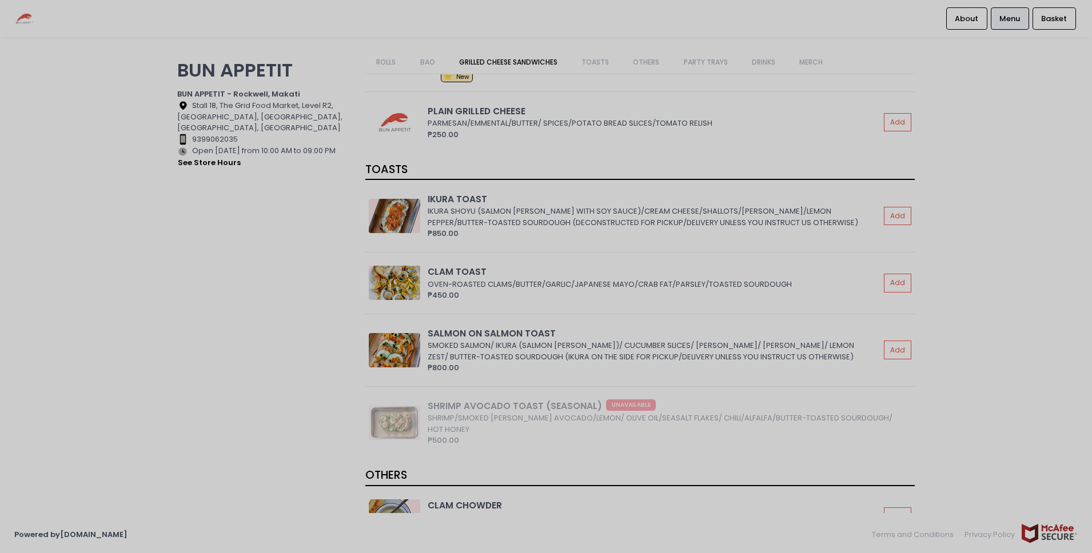
click at [409, 407] on div at bounding box center [546, 276] width 1092 height 553
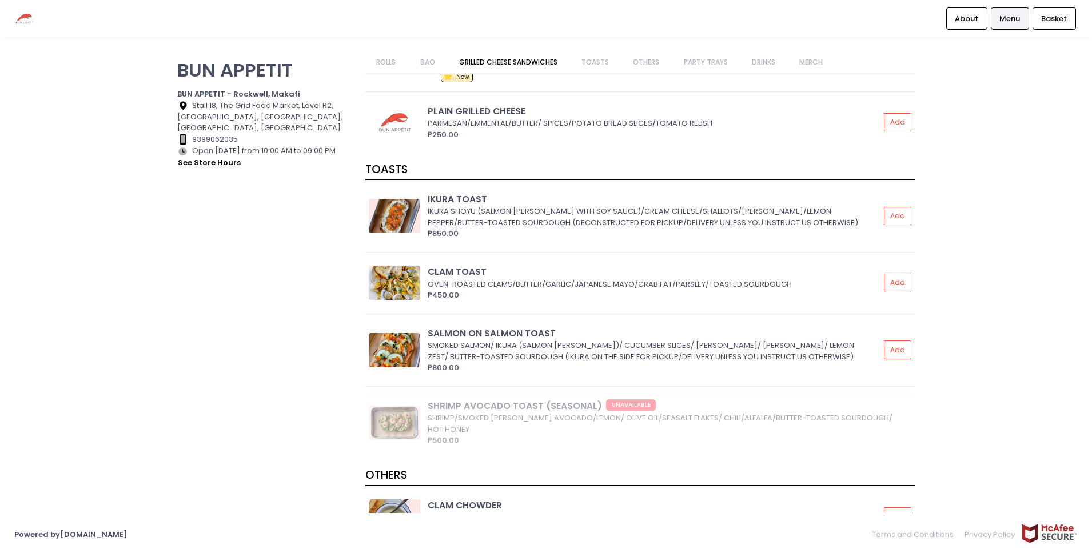
click at [399, 409] on div "SHRIMP AVOCADO TOAST (SEASONAL) UNAVAILABLE SHRIMP/SMOKED [PERSON_NAME] AVOCADO…" at bounding box center [639, 426] width 549 height 65
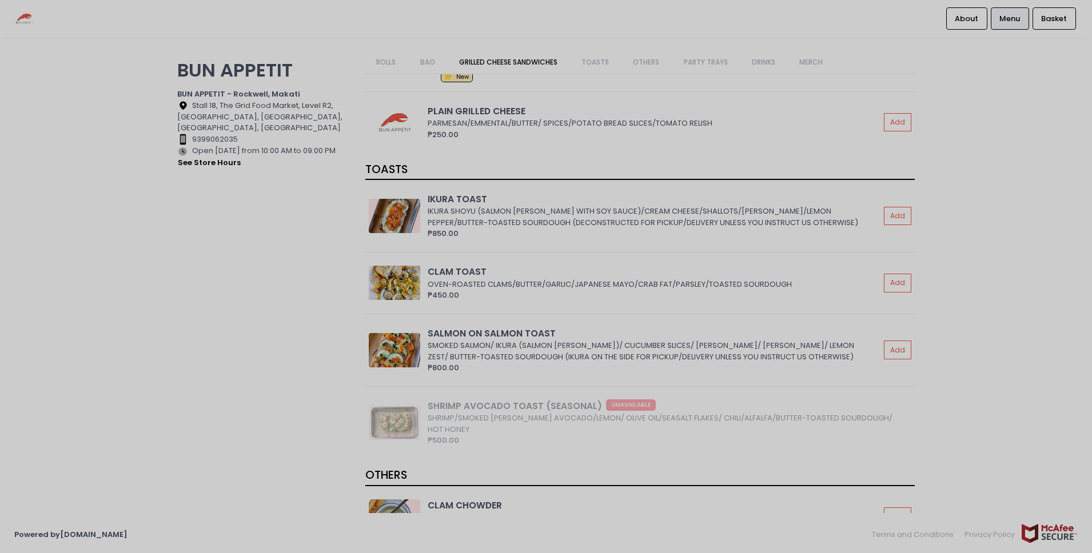
click at [529, 370] on div at bounding box center [546, 276] width 1092 height 553
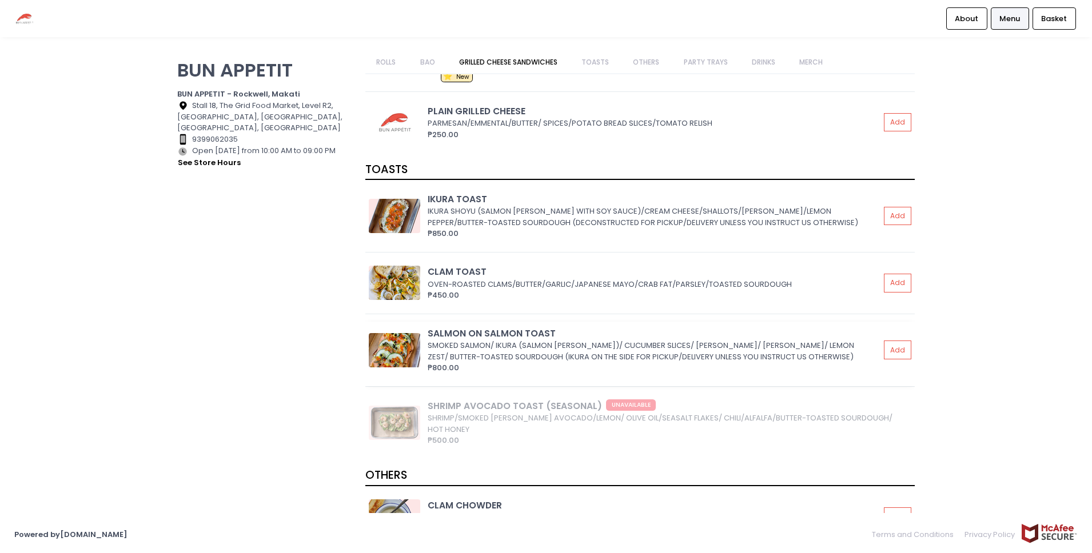
click at [536, 348] on div "SMOKED SALMON/ IKURA (SALMON [PERSON_NAME])/ CUCUMBER SLICES/ [PERSON_NAME]/ [P…" at bounding box center [652, 351] width 449 height 22
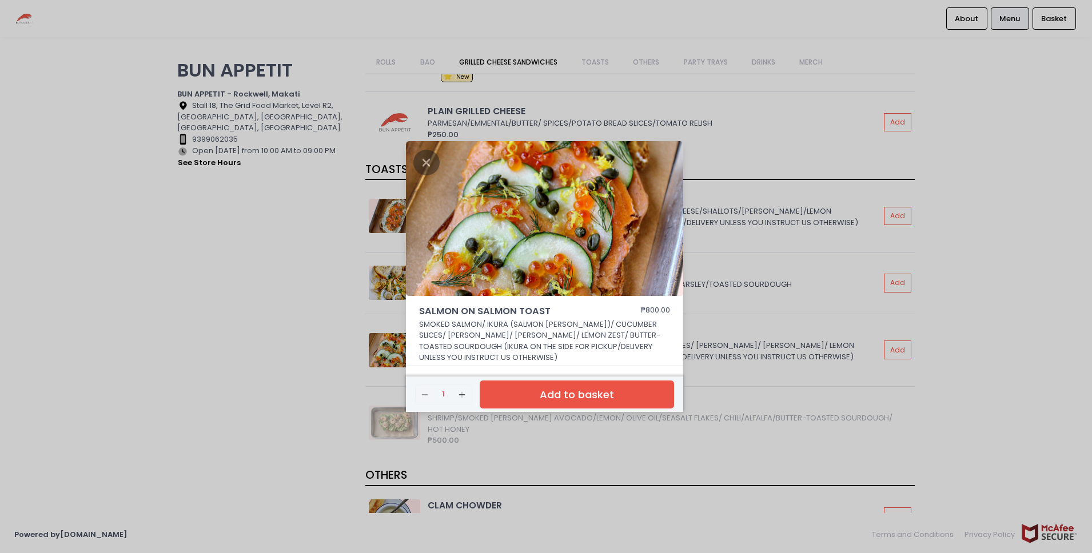
click at [859, 248] on div "SALMON ON SALMON TOAST ₱800.00 SMOKED SALMON/ IKURA (SALMON [PERSON_NAME])/ CUC…" at bounding box center [546, 276] width 1092 height 553
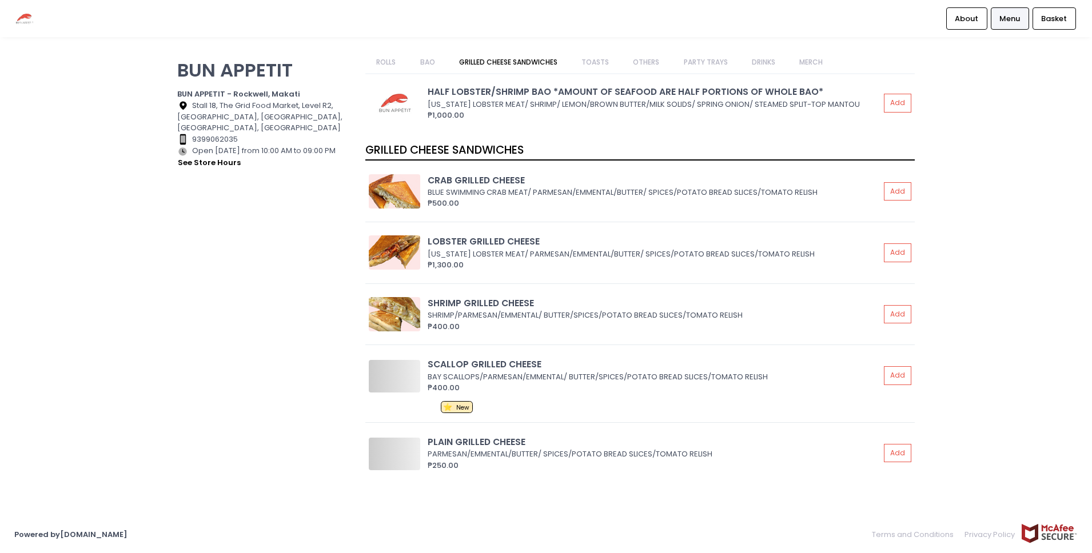
scroll to position [1016, 0]
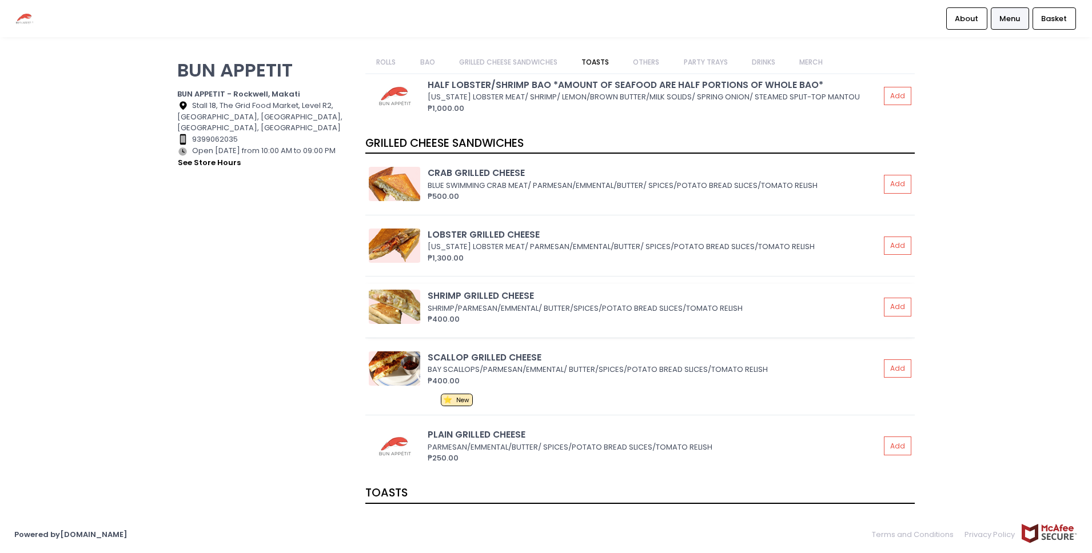
click at [578, 306] on div "SHRIMP/PARMESAN/EMMENTAL/ BUTTER/SPICES/POTATO BREAD SLICES/TOMATO RELISH" at bounding box center [652, 308] width 449 height 11
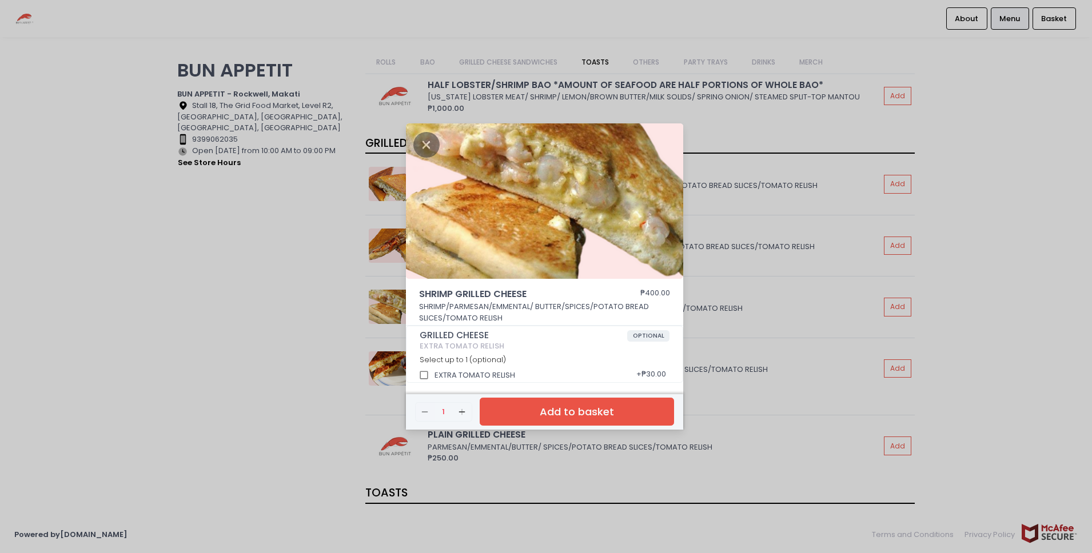
click at [795, 290] on div "SHRIMP GRILLED CHEESE ₱400.00 SHRIMP/PARMESAN/EMMENTAL/ BUTTER/SPICES/POTATO BR…" at bounding box center [546, 276] width 1092 height 553
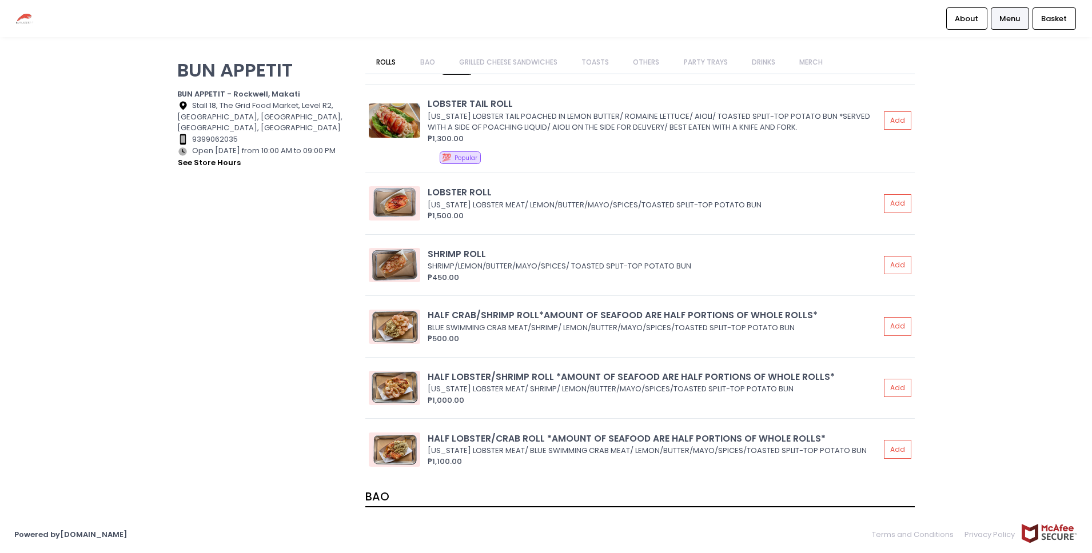
scroll to position [0, 0]
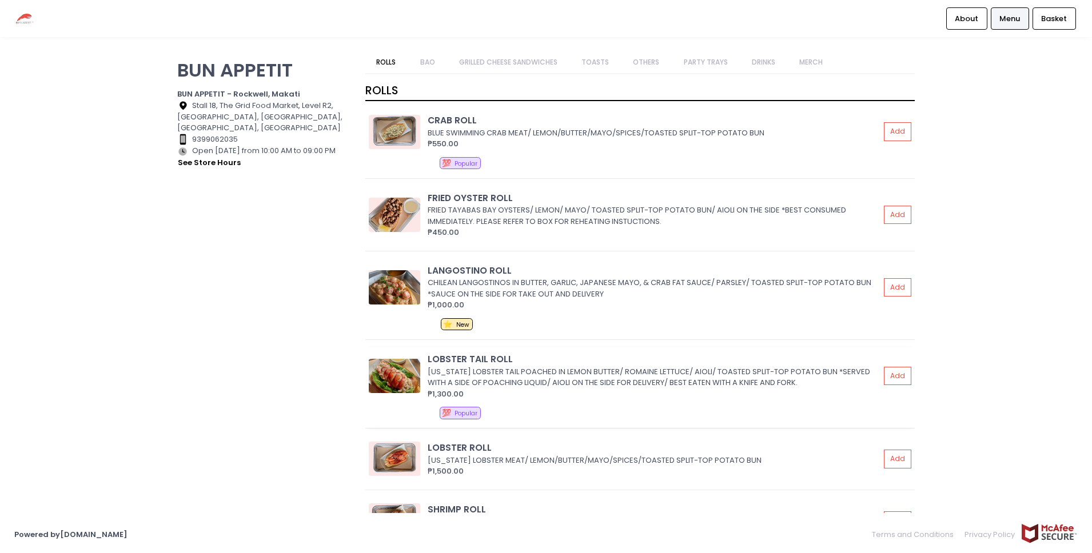
click at [670, 377] on div "[US_STATE] LOBSTER TAIL POACHED IN LEMON BUTTER/ ROMAINE LETTUCE/ AIOLI/ TOASTE…" at bounding box center [652, 377] width 449 height 22
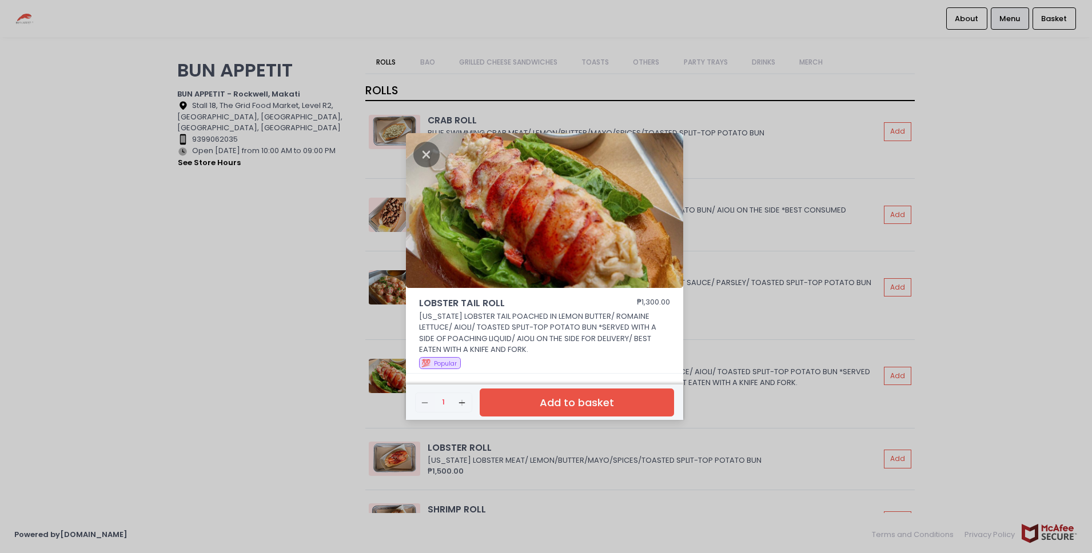
click at [739, 309] on div "LOBSTER TAIL ROLL ₱1,300.00 [US_STATE] LOBSTER TAIL POACHED IN LEMON BUTTER/ RO…" at bounding box center [546, 276] width 1092 height 553
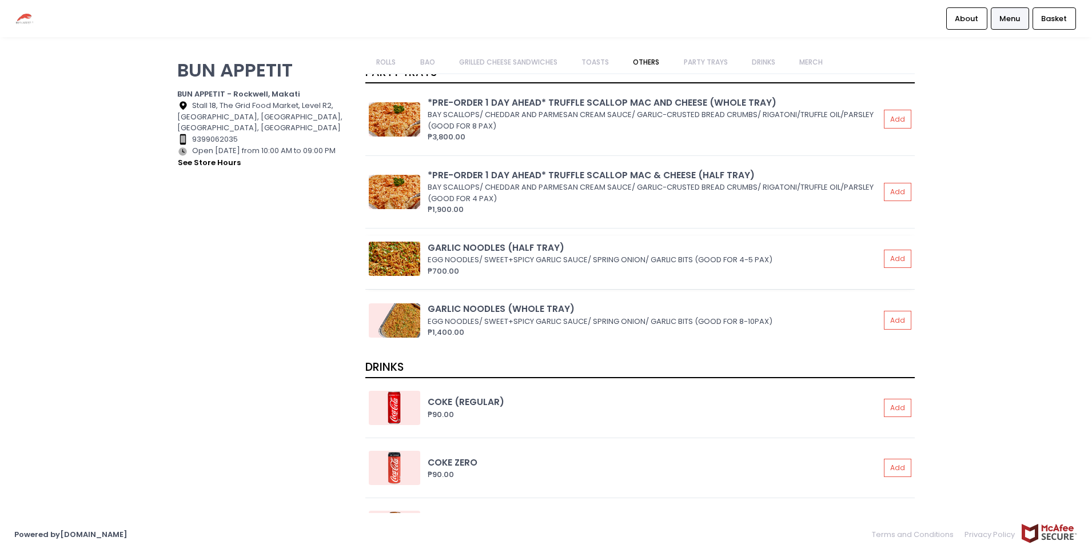
scroll to position [2596, 0]
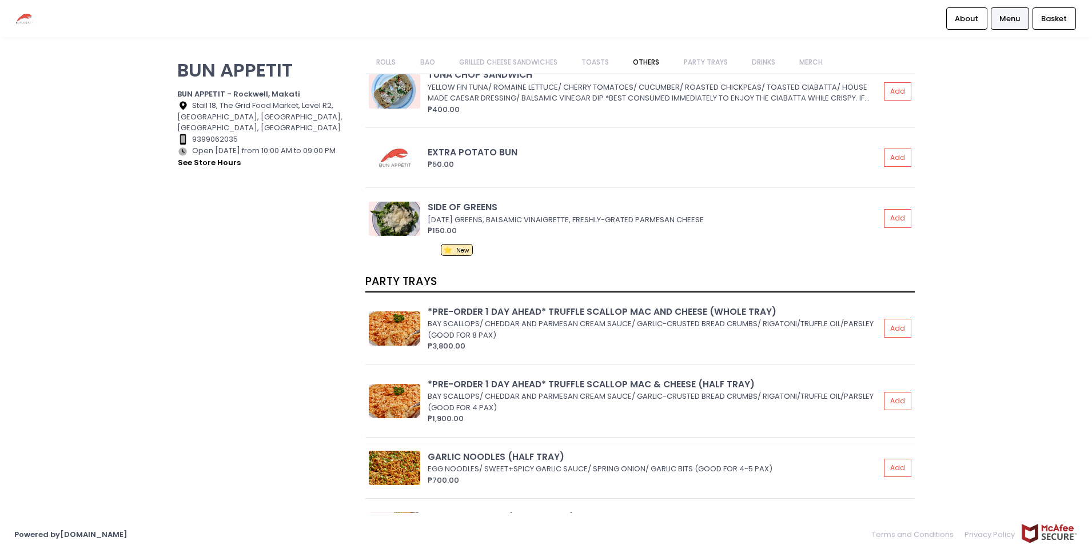
click at [502, 211] on div "SIDE OF GREENS" at bounding box center [654, 207] width 452 height 13
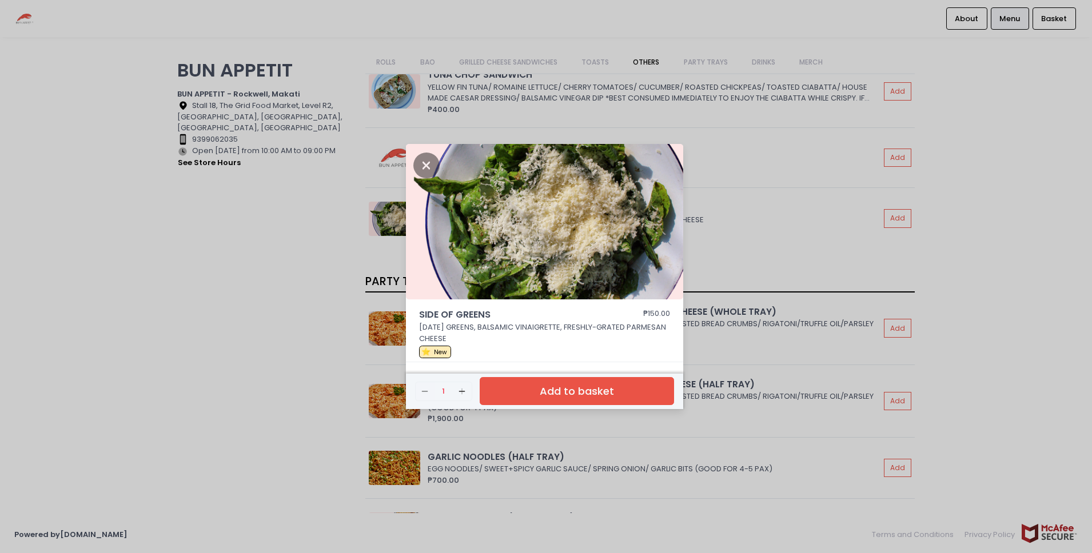
click at [799, 214] on div "SIDE OF GREENS ₱150.00 [DATE] GREENS, BALSAMIC VINAIGRETTE, FRESHLY-GRATED PARM…" at bounding box center [546, 276] width 1092 height 553
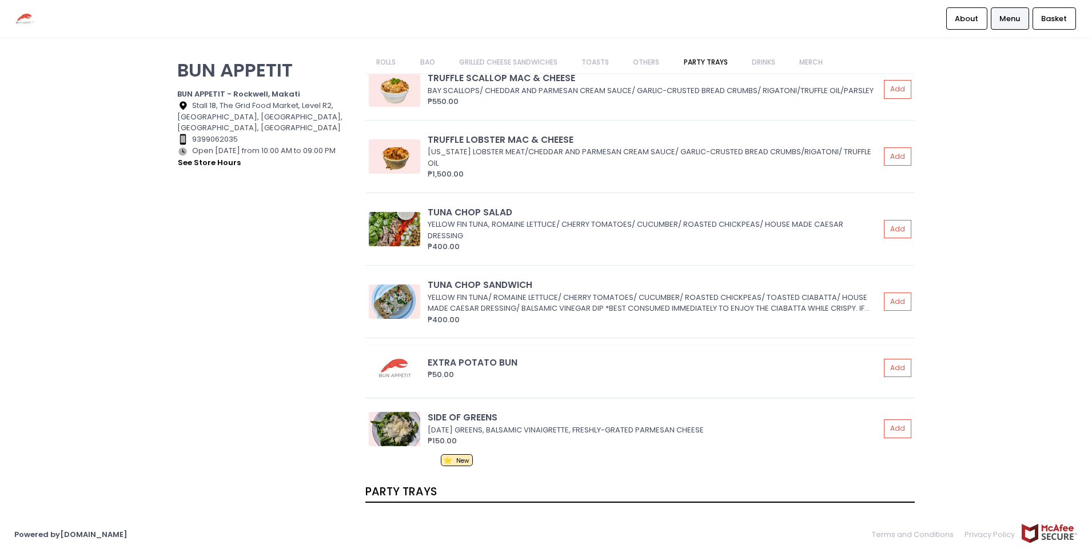
scroll to position [2421, 0]
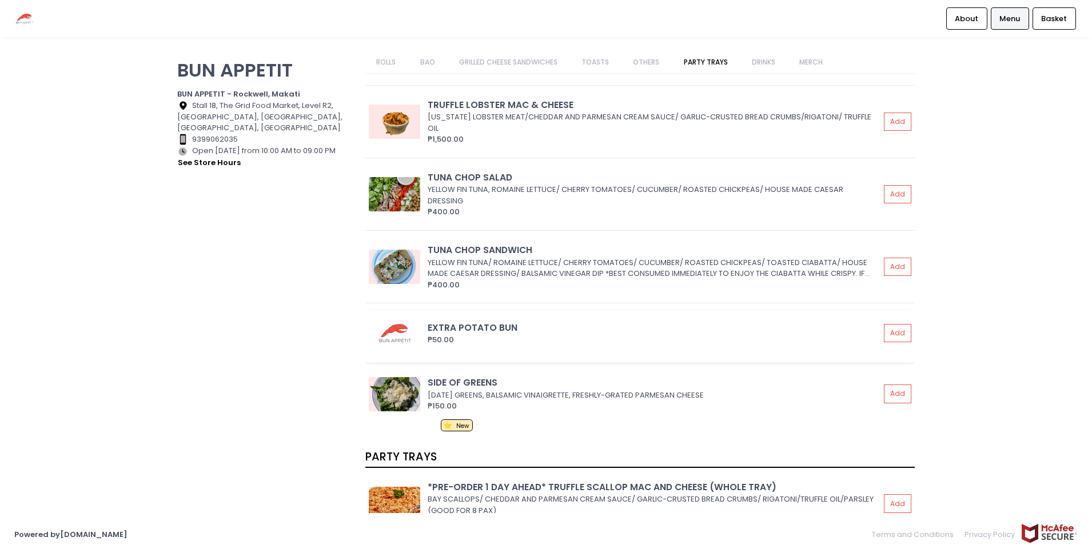
click at [521, 332] on div "EXTRA POTATO BUN" at bounding box center [654, 327] width 452 height 13
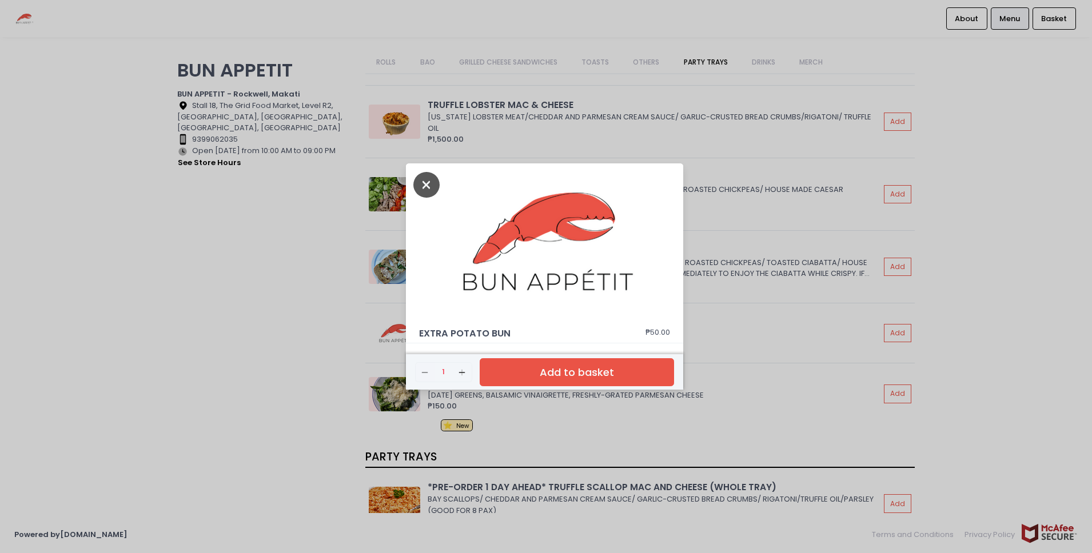
click at [431, 183] on icon "Close" at bounding box center [426, 185] width 26 height 26
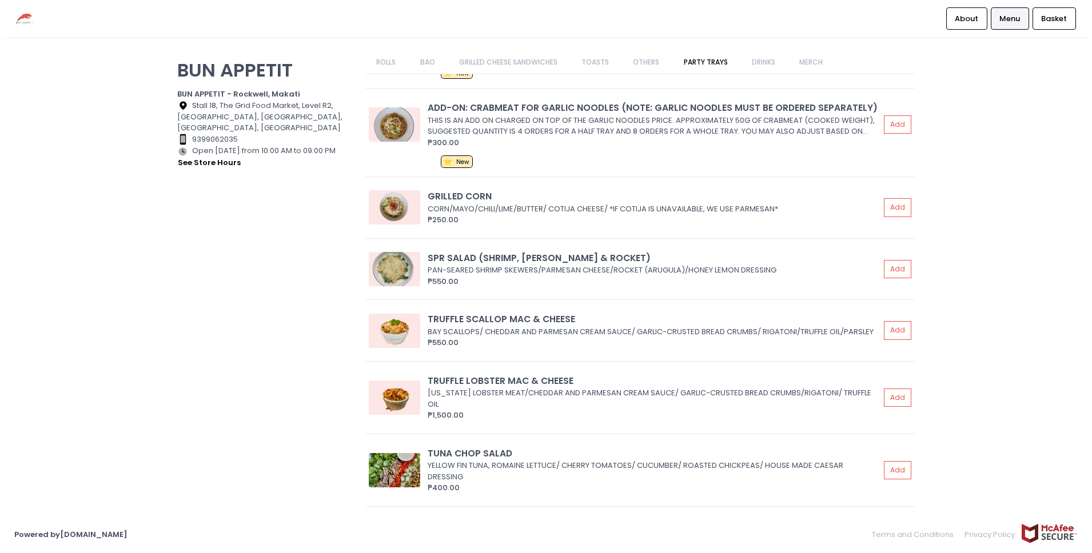
scroll to position [2142, 0]
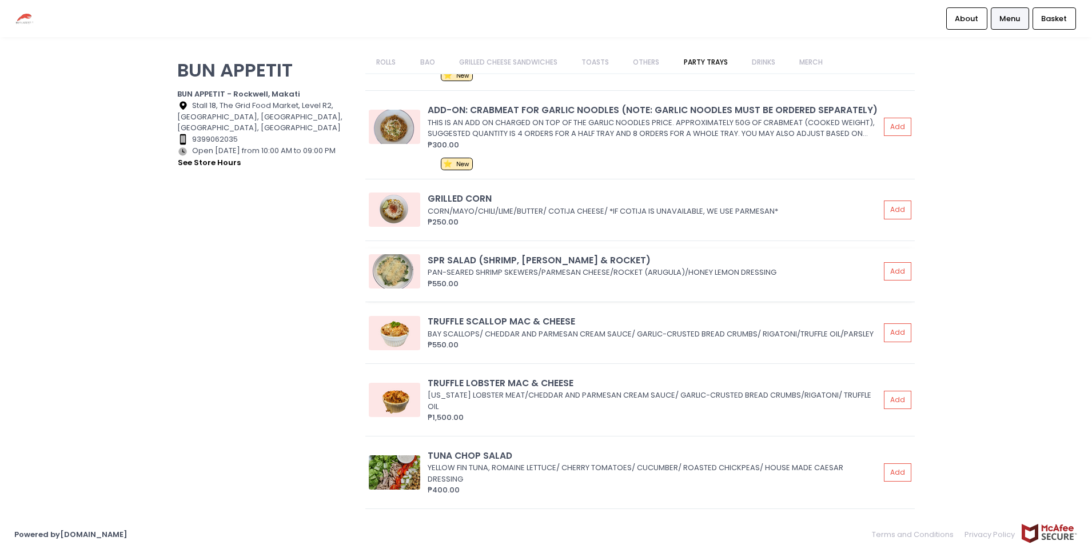
click at [642, 279] on div "₱550.00" at bounding box center [654, 283] width 452 height 11
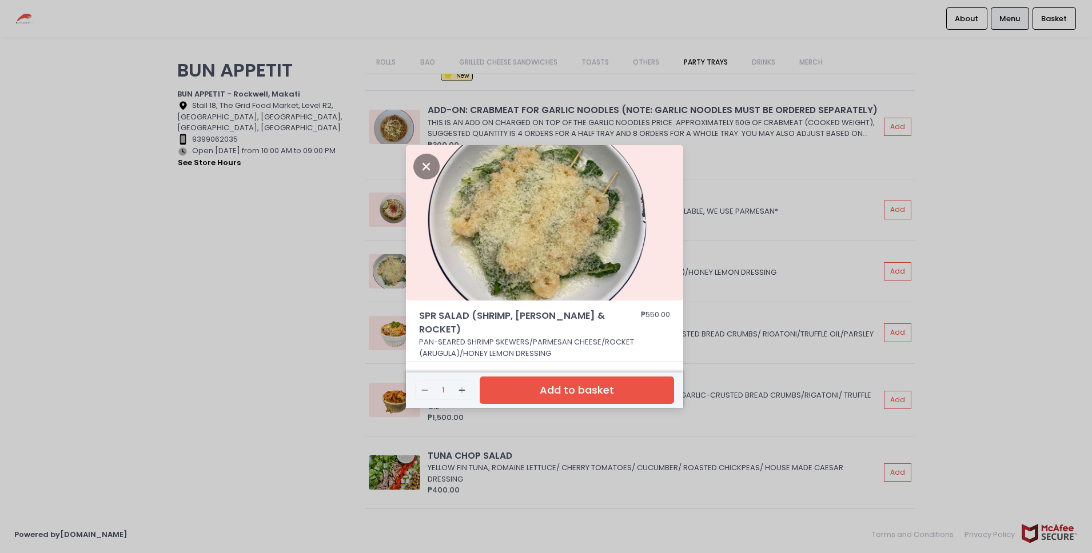
click at [781, 299] on div "SPR SALAD (SHRIMP, PARMESAN & ROCKET) ₱550.00 PAN-SEARED SHRIMP SKEWERS/PARMESA…" at bounding box center [546, 276] width 1092 height 553
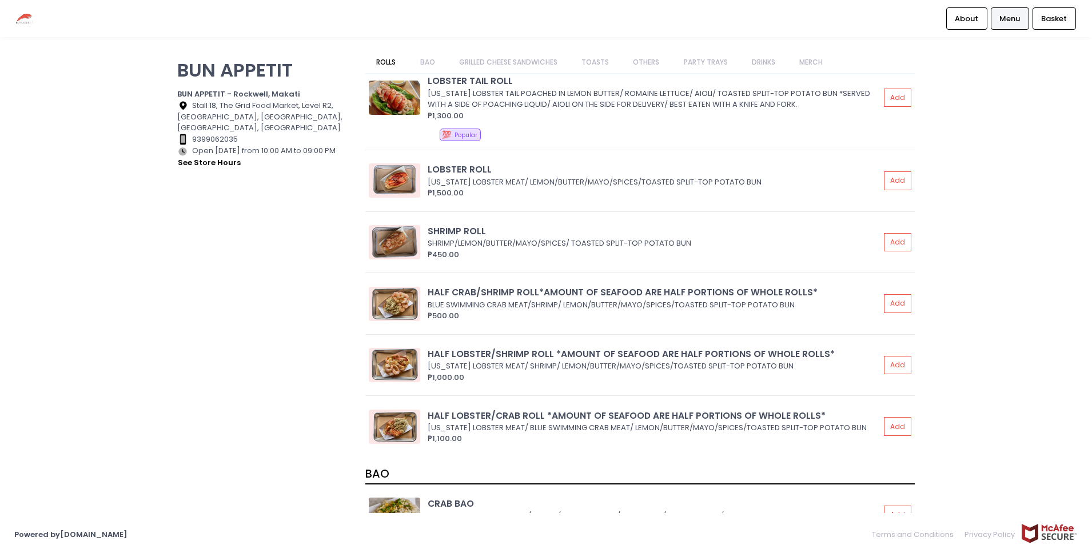
scroll to position [0, 0]
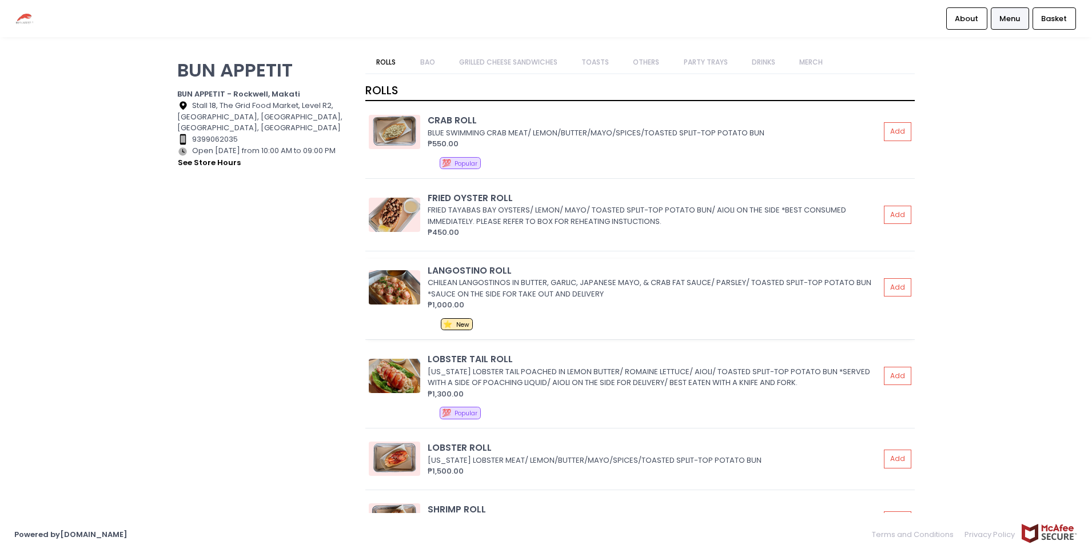
click at [770, 300] on div "₱1,000.00" at bounding box center [654, 305] width 452 height 11
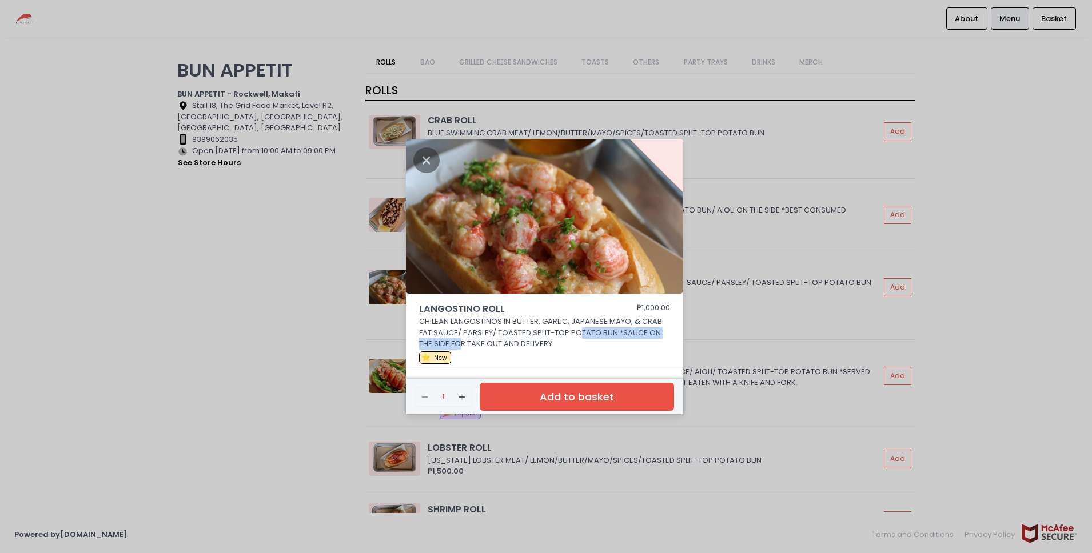
drag, startPoint x: 461, startPoint y: 344, endPoint x: 580, endPoint y: 334, distance: 119.2
click at [580, 334] on p "CHILEAN LANGOSTINOS IN BUTTER, GARLIC, JAPANESE MAYO, & CRAB FAT SAUCE/ PARSLEY…" at bounding box center [545, 333] width 252 height 34
click at [785, 321] on div "LANGOSTINO ROLL ₱1,000.00 CHILEAN LANGOSTINOS IN BUTTER, GARLIC, JAPANESE MAYO,…" at bounding box center [546, 276] width 1092 height 553
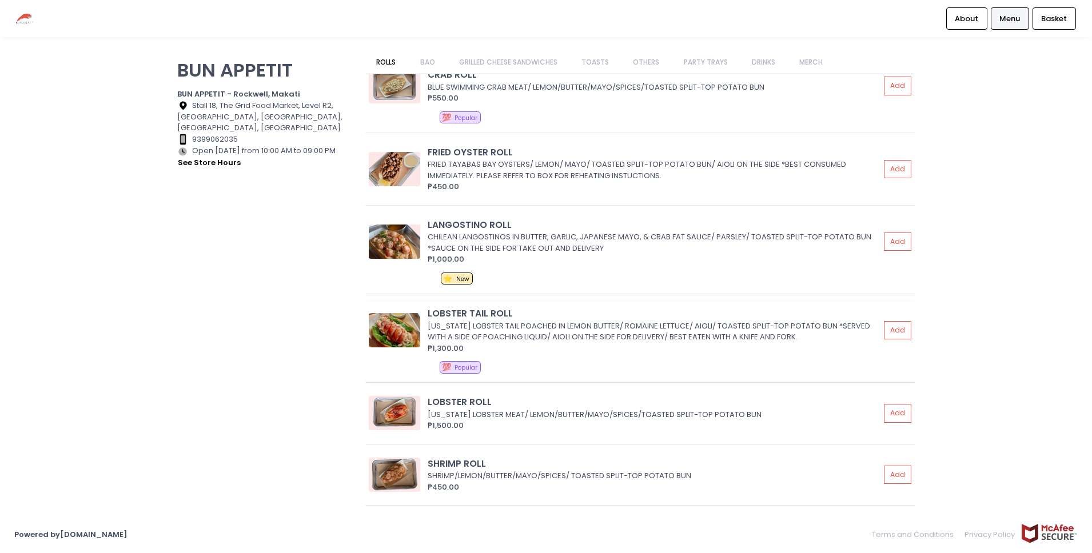
scroll to position [48, 0]
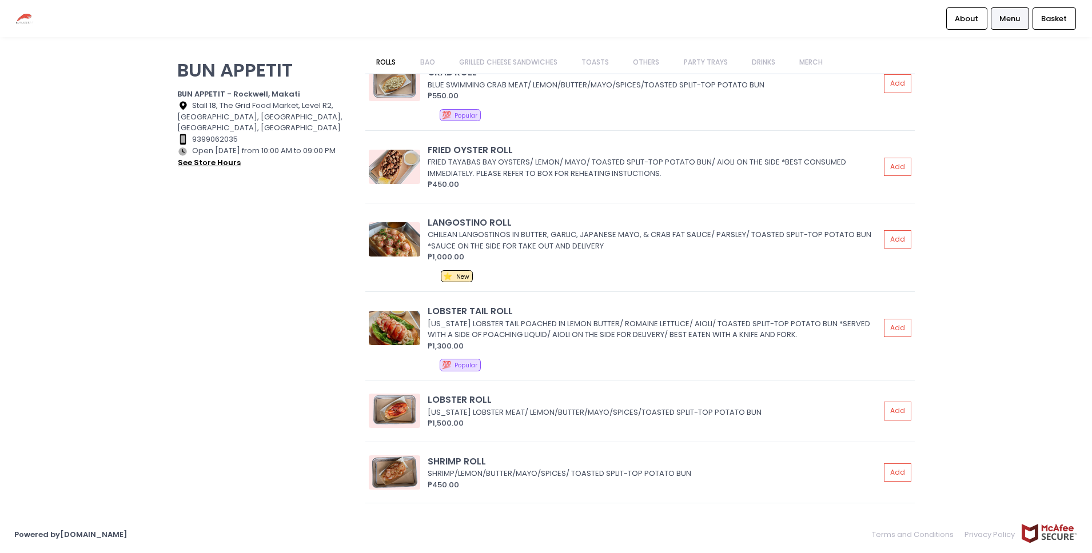
click at [206, 165] on button "see store hours" at bounding box center [209, 163] width 64 height 13
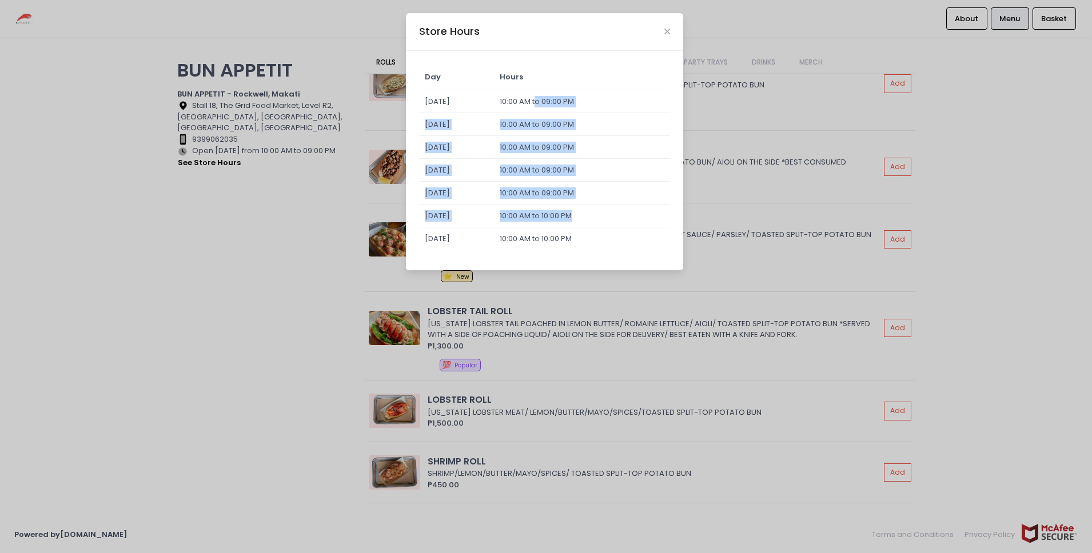
drag, startPoint x: 558, startPoint y: 96, endPoint x: 628, endPoint y: 213, distance: 135.9
click at [598, 219] on tbody "[DATE] 10:00 AM to 09:00 PM [DATE] 10:00 AM to 09:00 PM [DATE] 10:00 AM to 09:0…" at bounding box center [545, 170] width 252 height 160
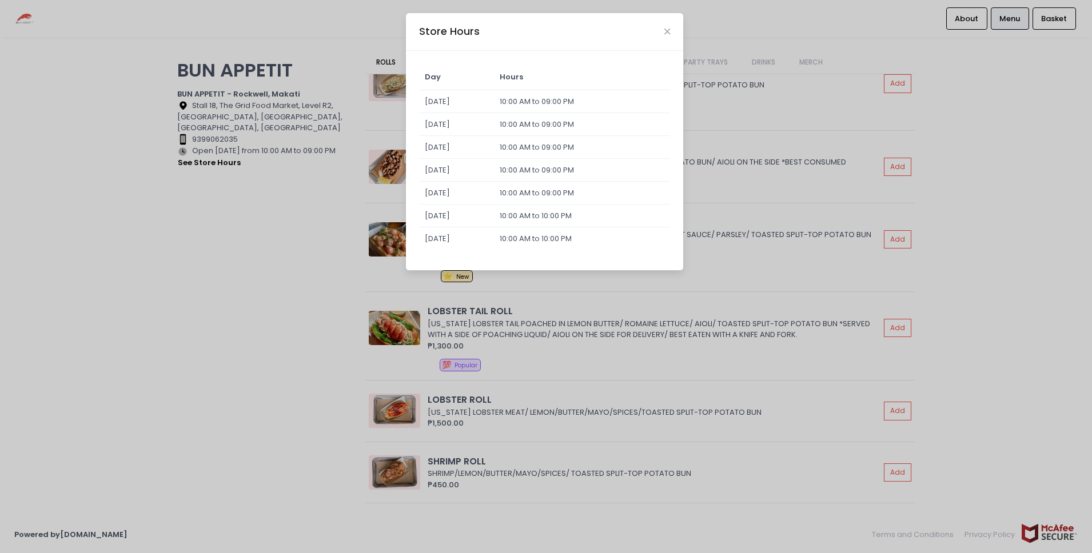
click at [767, 205] on div "Store Hours Day Hours [DATE] 10:00 AM to 09:00 PM [DATE] 10:00 AM to 09:00 PM […" at bounding box center [546, 276] width 1092 height 553
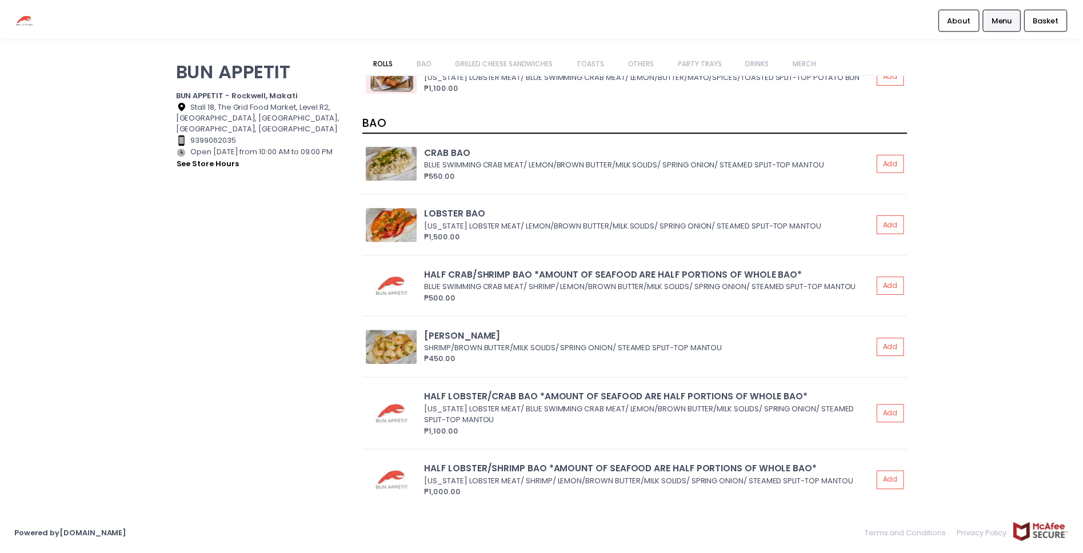
scroll to position [0, 0]
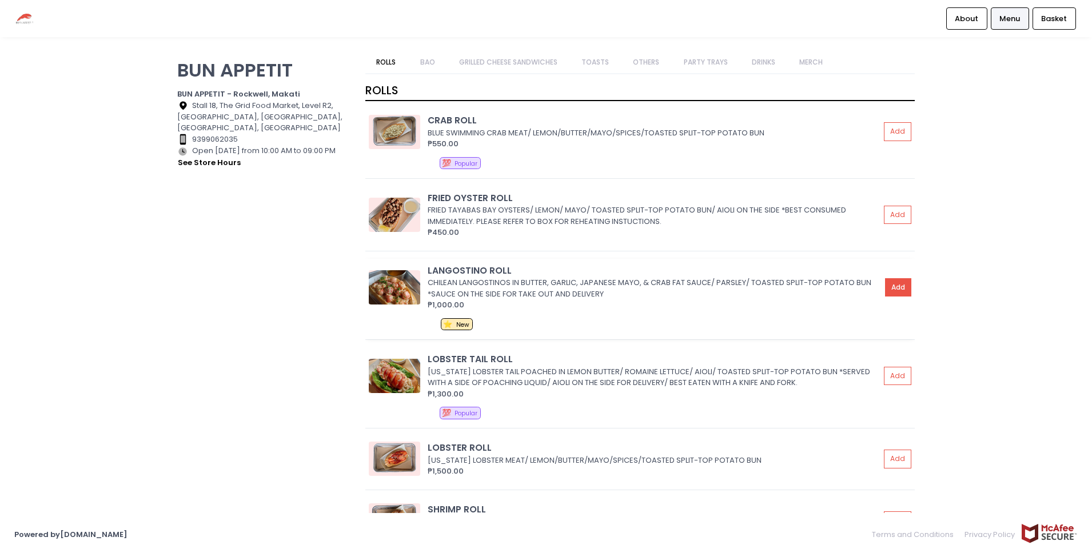
click at [888, 285] on button "Add" at bounding box center [898, 287] width 26 height 19
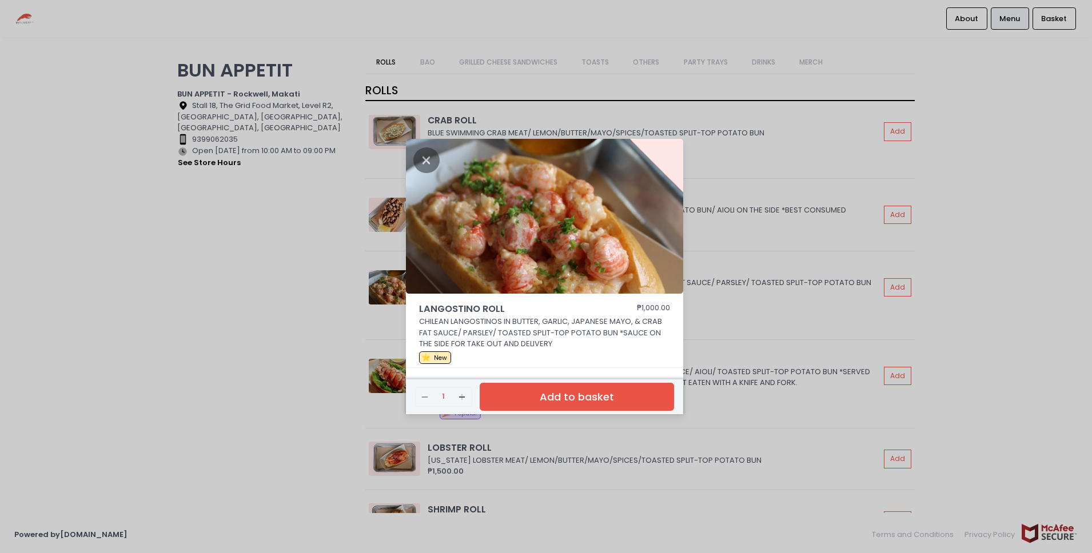
click at [528, 396] on button "Add to basket" at bounding box center [577, 397] width 194 height 28
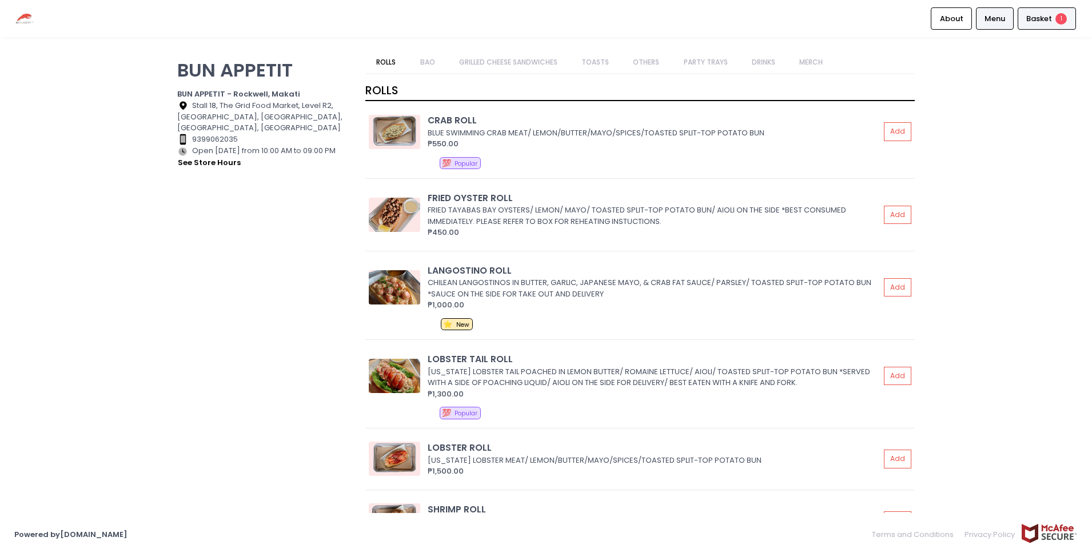
click at [1037, 16] on span "Basket" at bounding box center [1039, 18] width 26 height 11
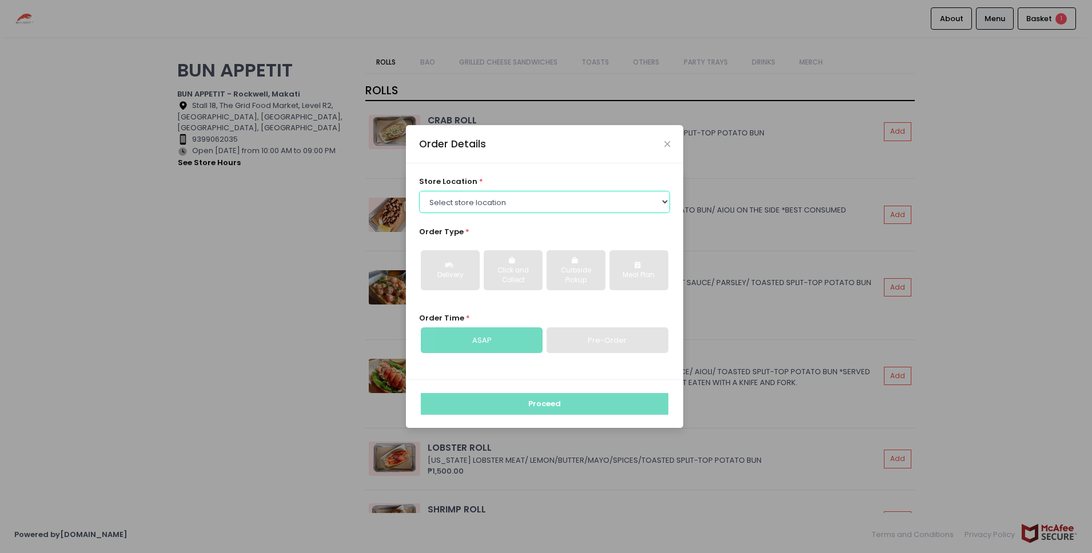
click at [490, 197] on select "Select store location BUN APPETIT - [GEOGRAPHIC_DATA], [GEOGRAPHIC_DATA] BUN AP…" at bounding box center [545, 202] width 252 height 22
click at [419, 191] on select "Select store location BUN APPETIT - [GEOGRAPHIC_DATA], [GEOGRAPHIC_DATA] BUN AP…" at bounding box center [545, 202] width 252 height 22
click at [489, 202] on select "Select store location BUN APPETIT - [GEOGRAPHIC_DATA], [GEOGRAPHIC_DATA] BUN AP…" at bounding box center [545, 202] width 252 height 22
select select "60ca97119a4e5348264e4829"
click at [419, 191] on select "Select store location BUN APPETIT - [GEOGRAPHIC_DATA], [GEOGRAPHIC_DATA] BUN AP…" at bounding box center [545, 202] width 252 height 22
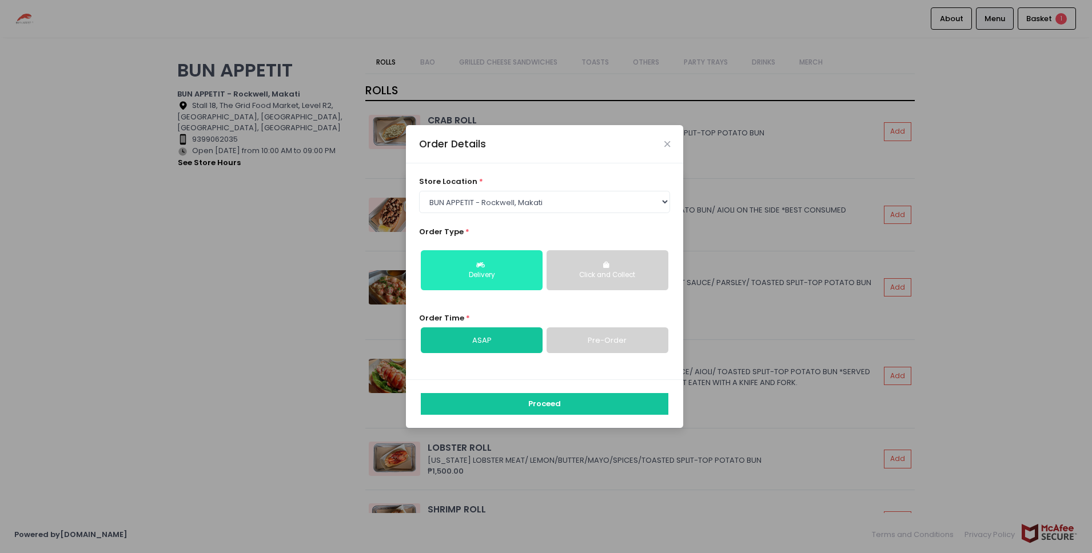
click at [492, 272] on div "Delivery" at bounding box center [482, 275] width 106 height 10
click at [628, 277] on div "Click and Collect" at bounding box center [607, 275] width 106 height 10
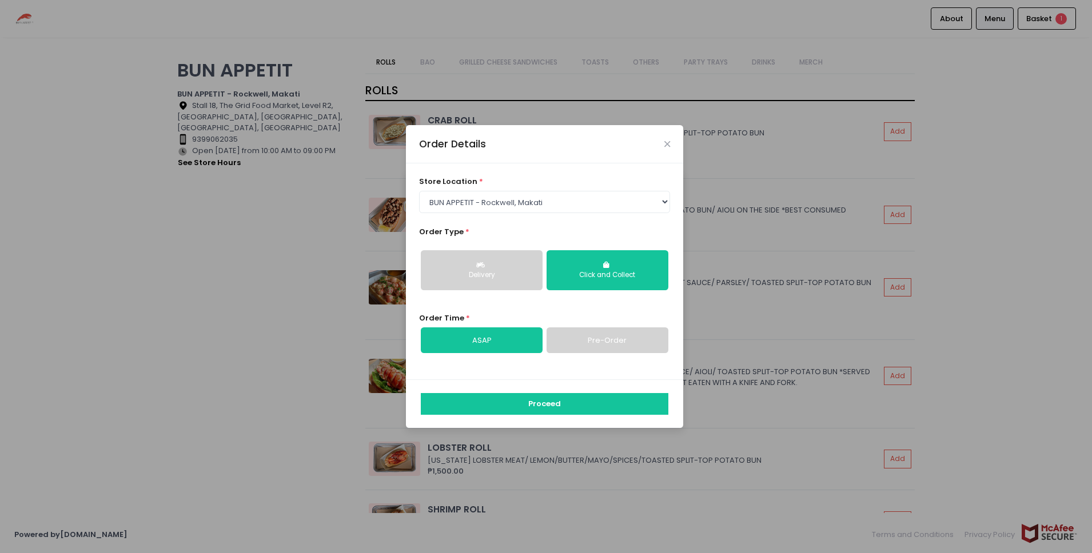
click at [482, 270] on div "Delivery" at bounding box center [482, 275] width 106 height 10
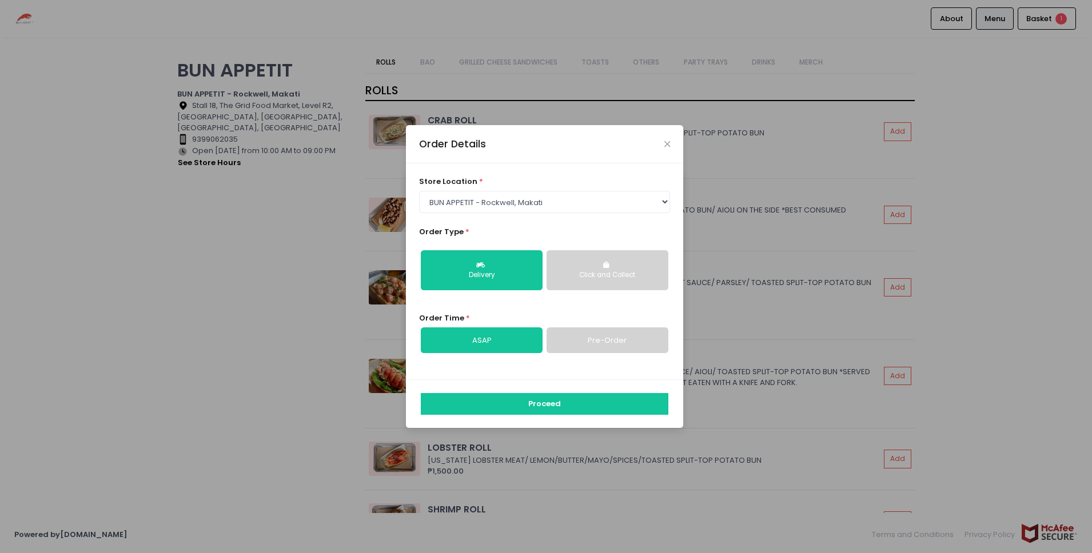
click at [616, 275] on div "Click and Collect" at bounding box center [607, 275] width 106 height 10
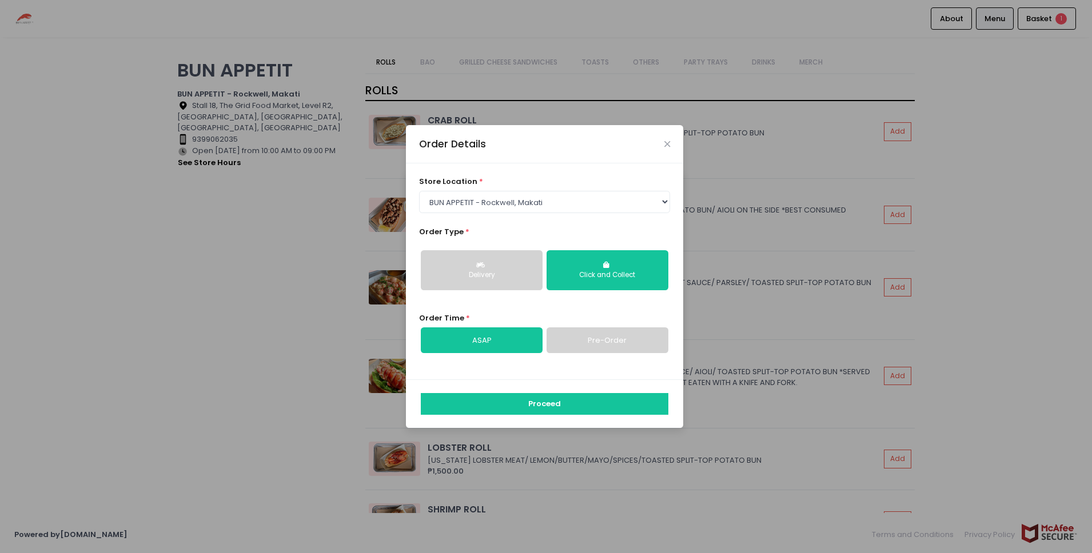
click at [478, 275] on div "Delivery" at bounding box center [482, 275] width 106 height 10
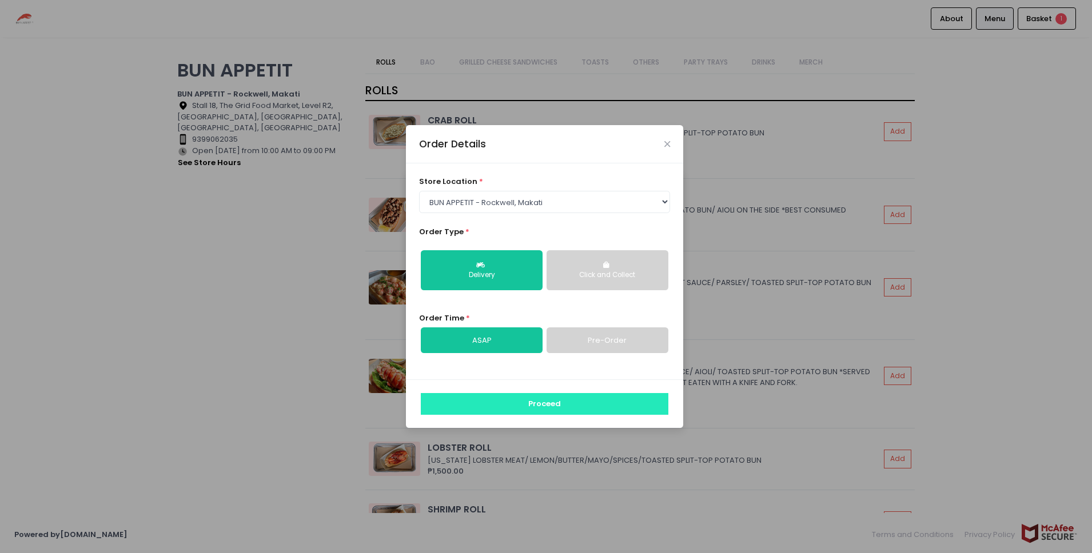
click at [602, 400] on button "Proceed" at bounding box center [545, 404] width 248 height 22
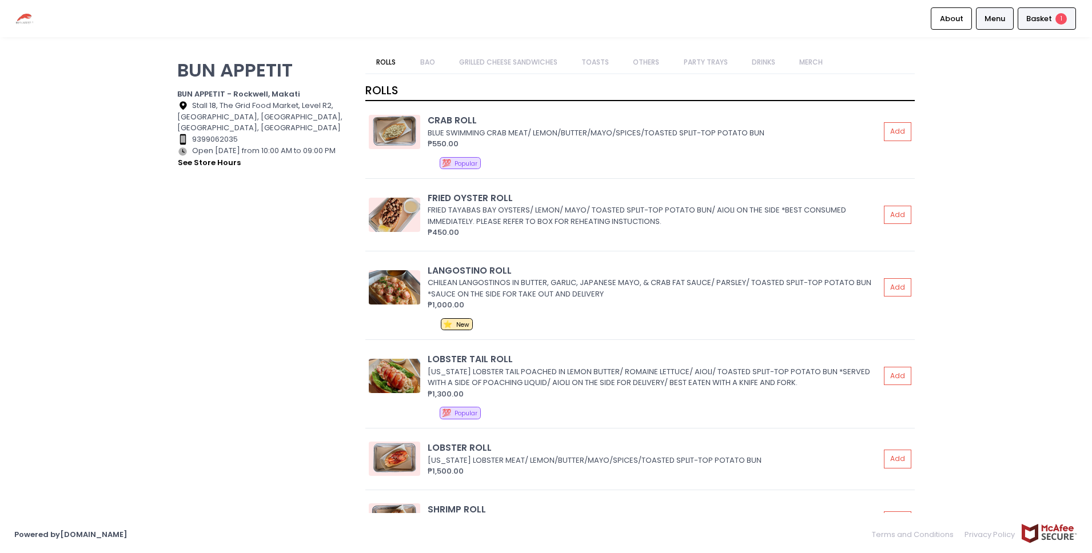
click at [1035, 14] on span "Basket" at bounding box center [1039, 18] width 26 height 11
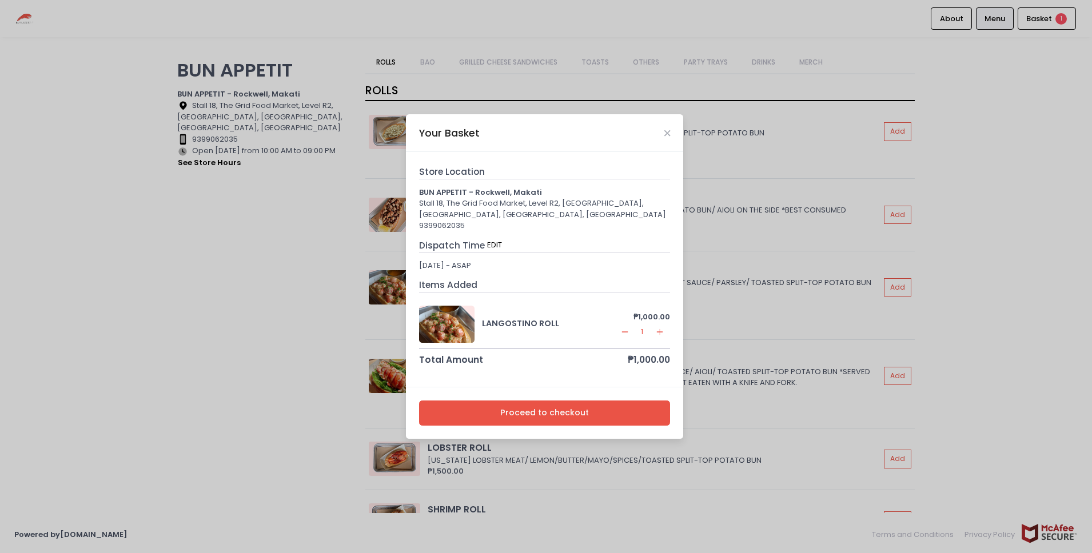
click at [510, 411] on button "Proceed to checkout" at bounding box center [545, 414] width 252 height 26
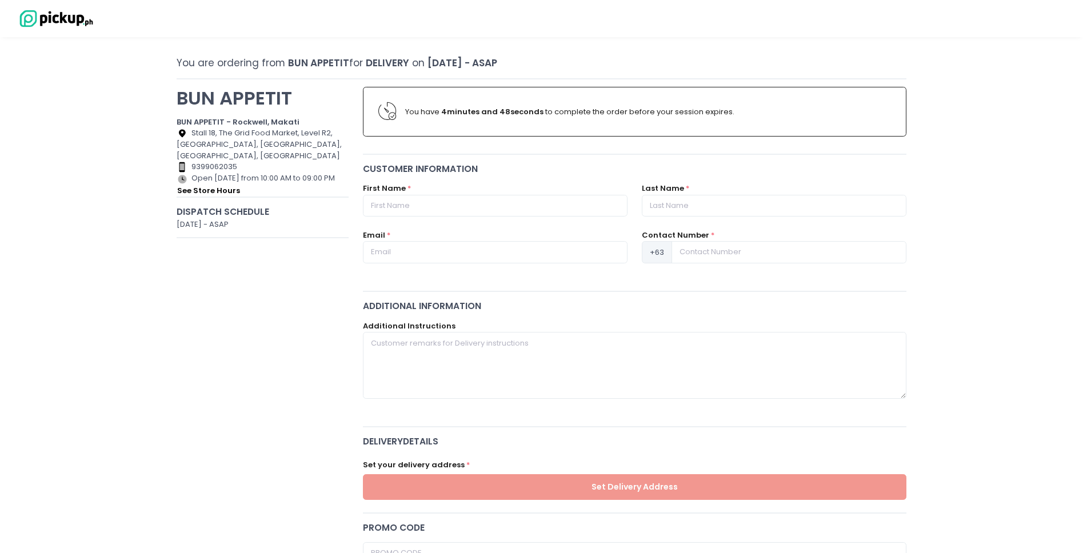
scroll to position [37, 0]
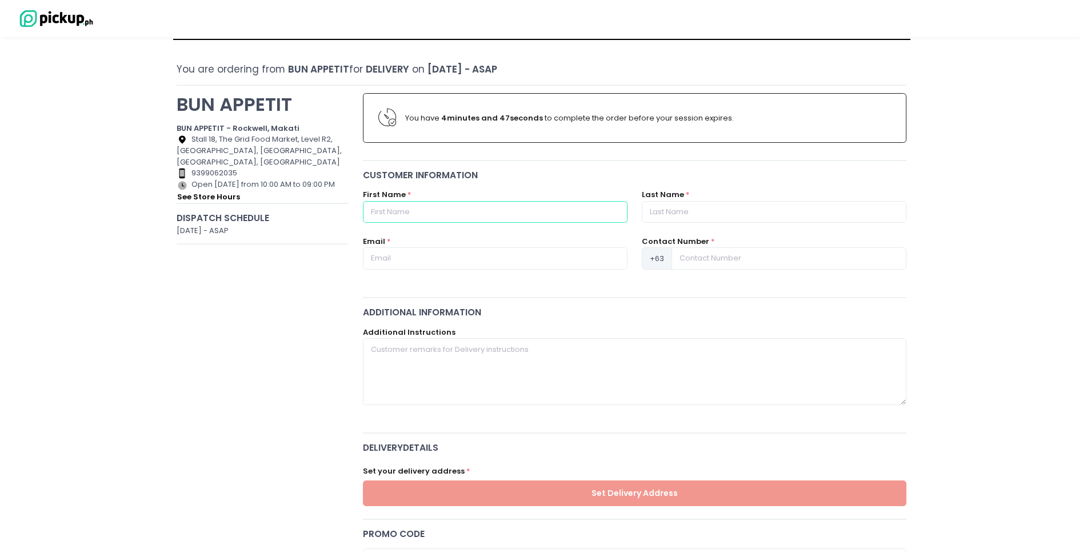
click at [476, 215] on input "text" at bounding box center [495, 212] width 265 height 22
type input "[PERSON_NAME]"
type input "[EMAIL_ADDRESS][DOMAIN_NAME]"
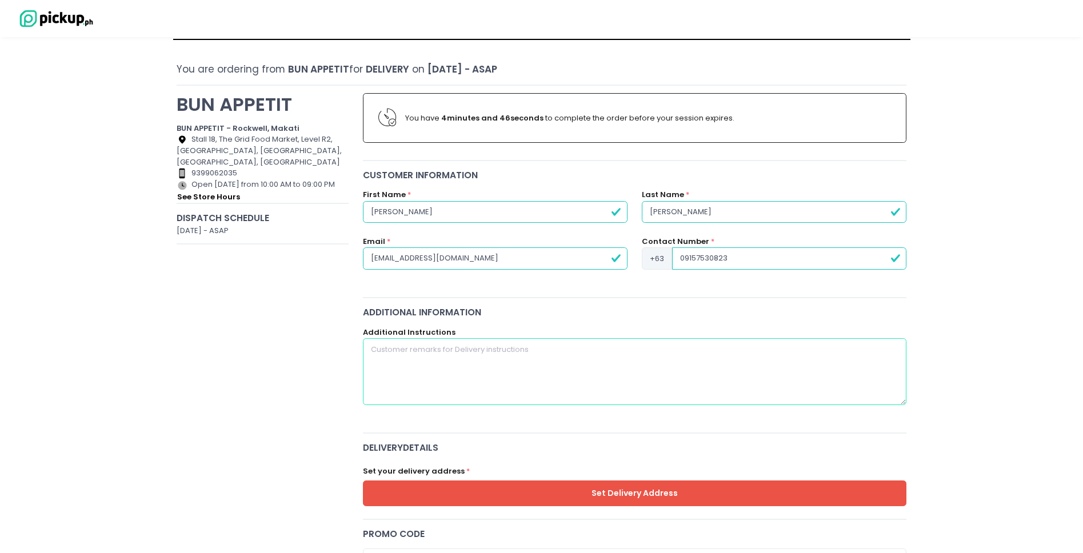
click at [552, 358] on textarea at bounding box center [635, 371] width 544 height 66
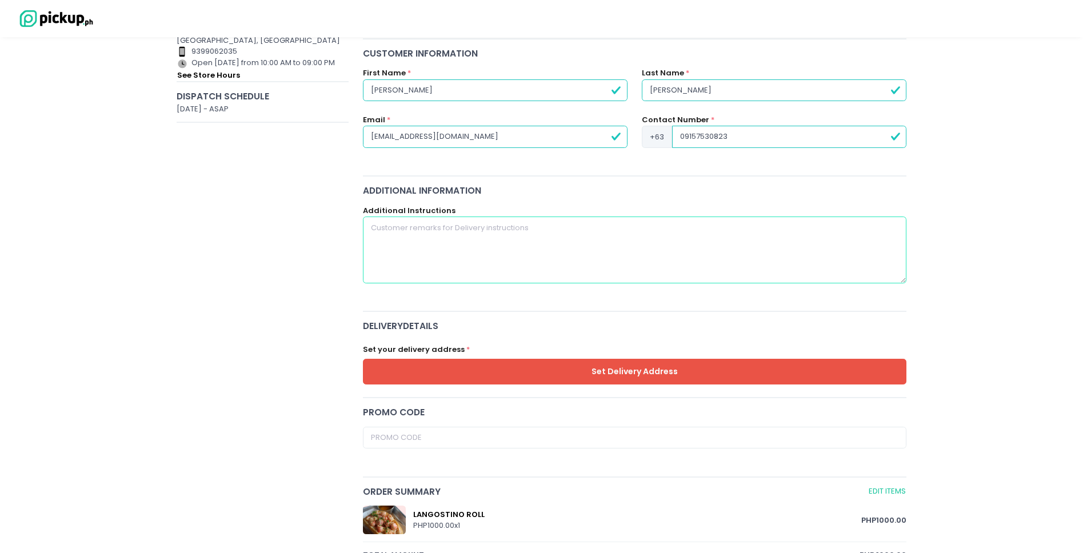
scroll to position [170, 0]
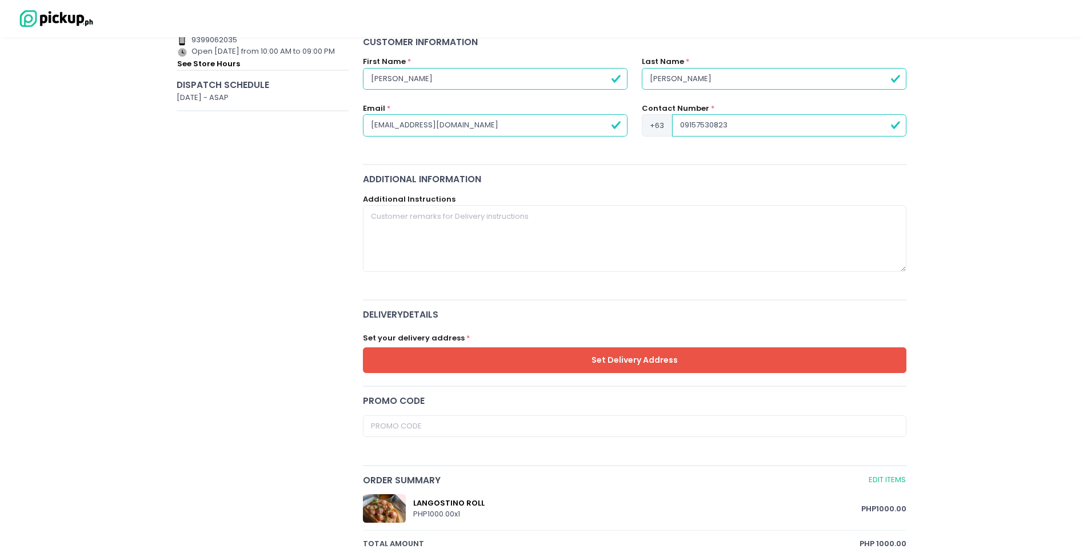
click at [680, 122] on input "09157530823" at bounding box center [789, 125] width 234 height 22
type input "9157530823"
drag, startPoint x: 632, startPoint y: 228, endPoint x: 618, endPoint y: 230, distance: 14.5
click at [632, 228] on textarea at bounding box center [635, 238] width 544 height 66
click at [610, 364] on button "Set Delivery Address" at bounding box center [635, 361] width 544 height 26
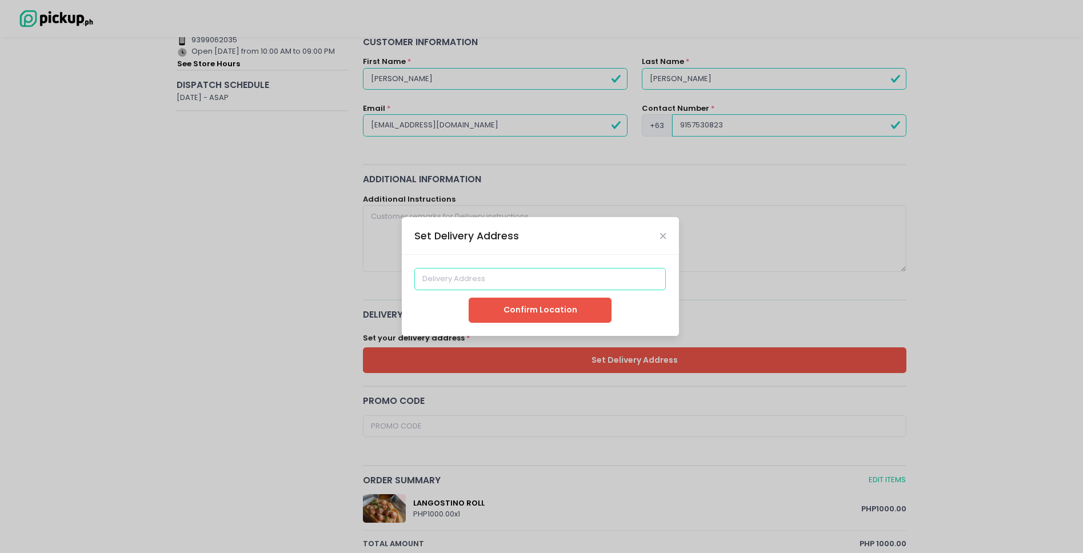
click at [538, 278] on input at bounding box center [540, 279] width 252 height 22
click at [664, 229] on div "Set Delivery Address" at bounding box center [540, 236] width 277 height 38
click at [664, 240] on icon "Close" at bounding box center [663, 236] width 6 height 9
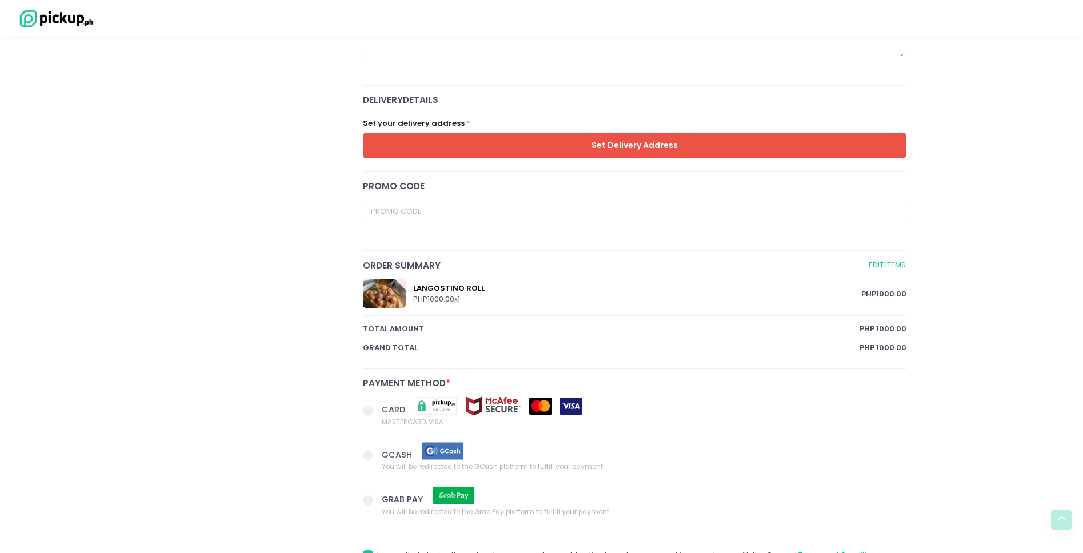
scroll to position [384, 0]
click at [665, 151] on button "Set Delivery Address" at bounding box center [635, 146] width 544 height 26
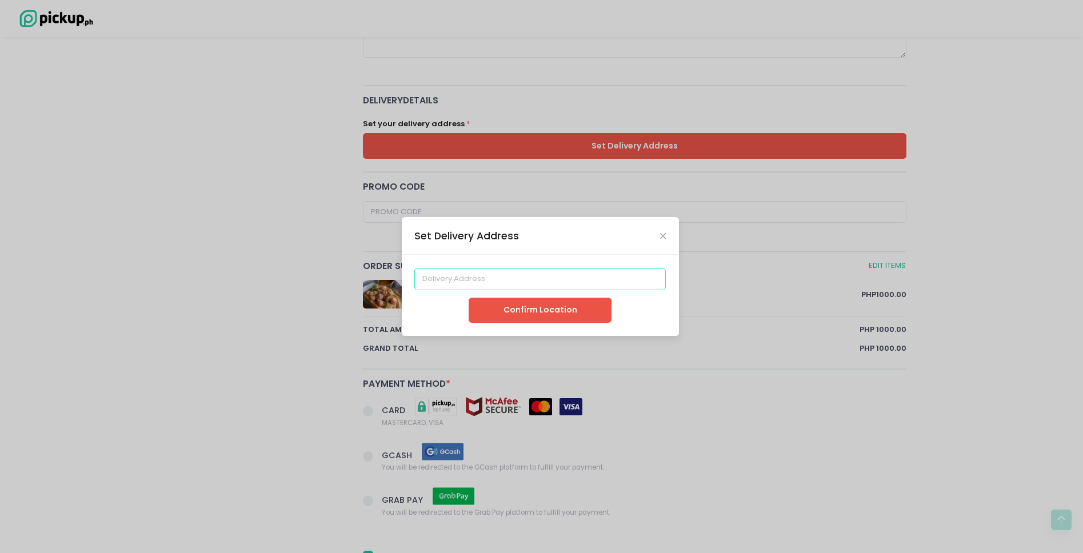
click at [428, 288] on input at bounding box center [540, 279] width 252 height 22
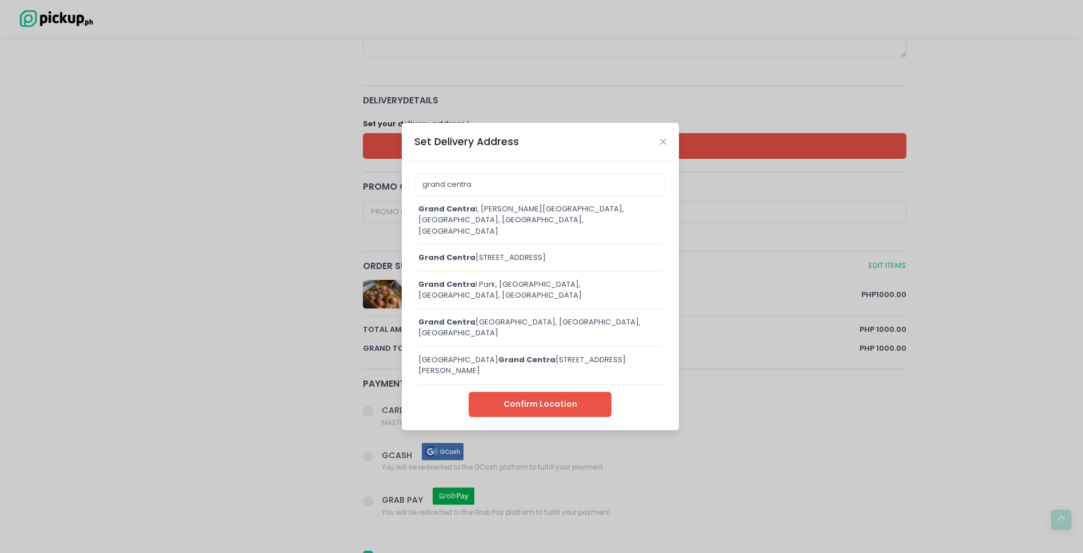
click at [542, 258] on div "[STREET_ADDRESS]" at bounding box center [540, 257] width 244 height 11
type input "Grand Central Residences [STREET_ADDRESS]"
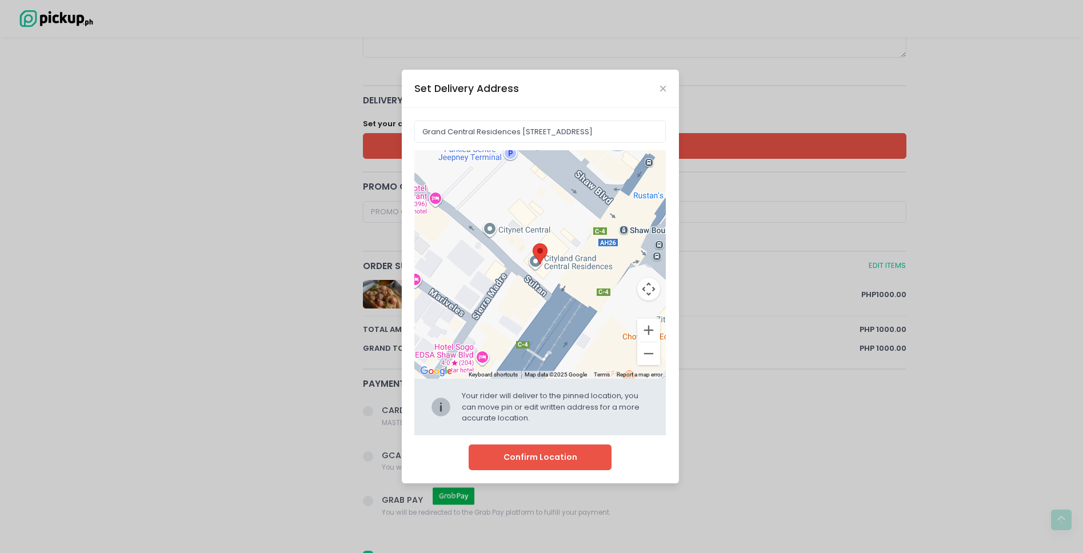
click at [573, 454] on button "Confirm Location" at bounding box center [540, 458] width 143 height 26
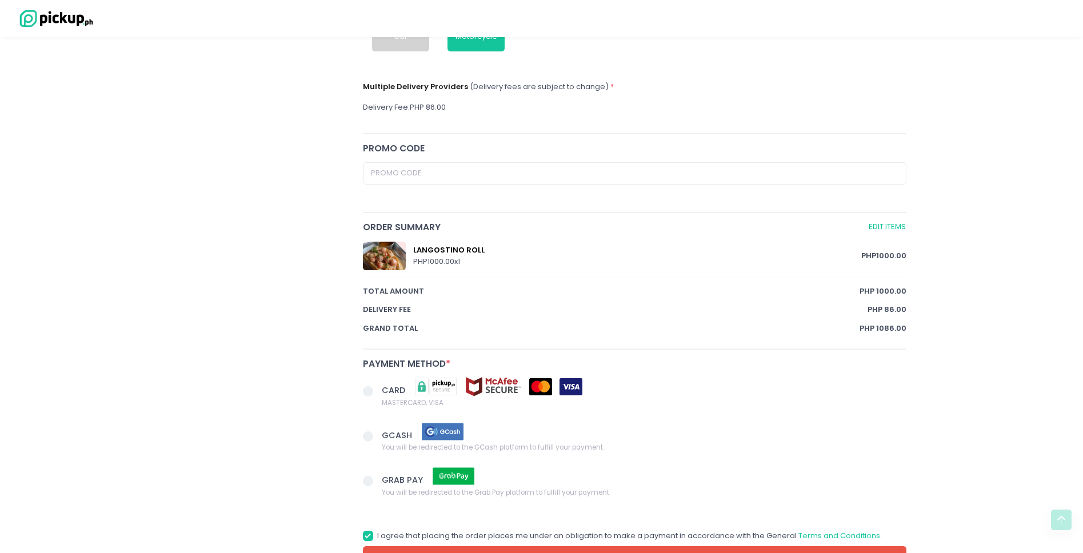
scroll to position [524, 0]
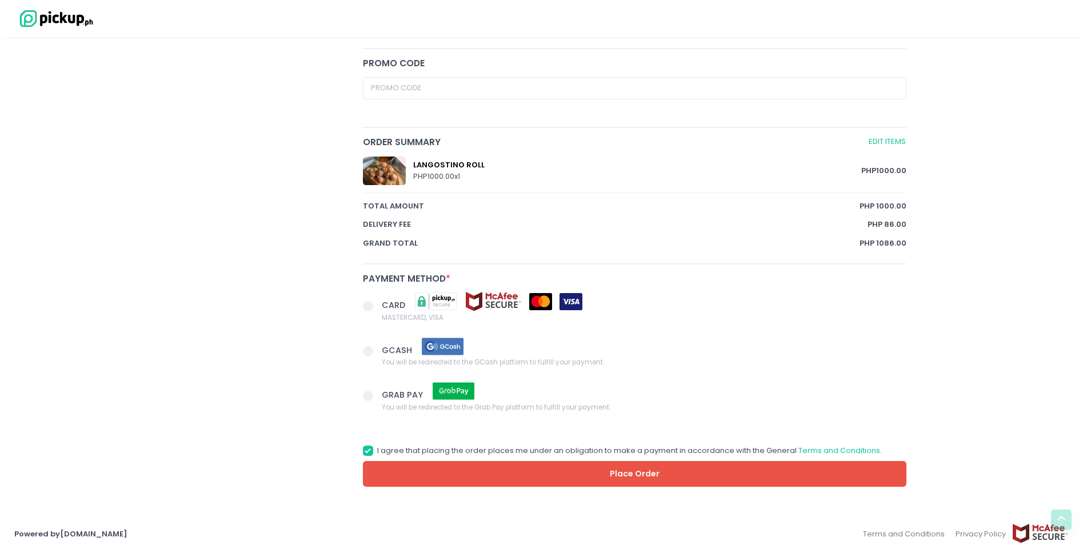
click at [365, 352] on span at bounding box center [368, 351] width 10 height 10
click at [377, 352] on input "GCASH You will be redirected to the GCash platform to fulfill your payment." at bounding box center [380, 349] width 7 height 7
radio input "true"
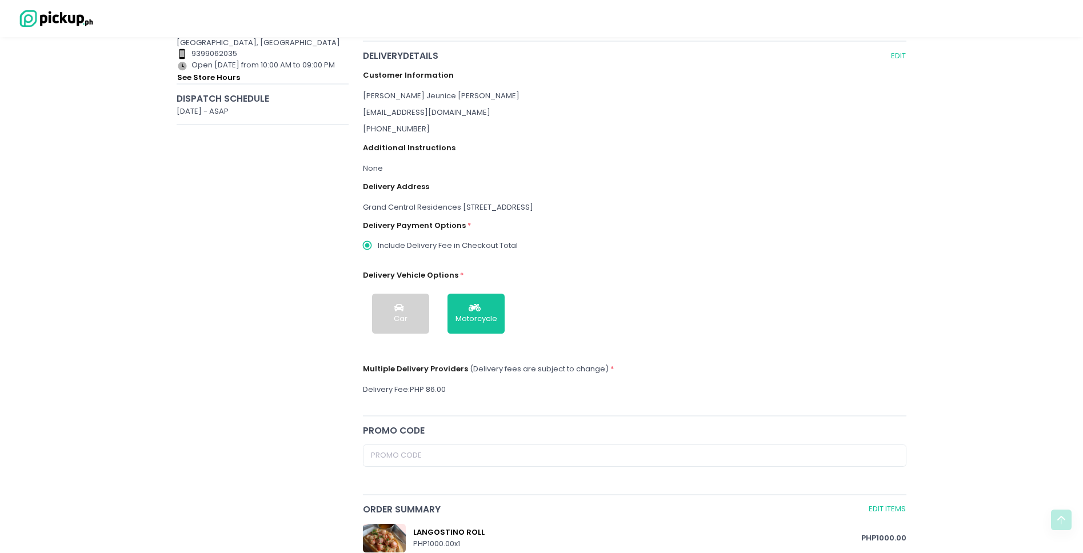
scroll to position [188, 0]
